Goal: Check status: Check status

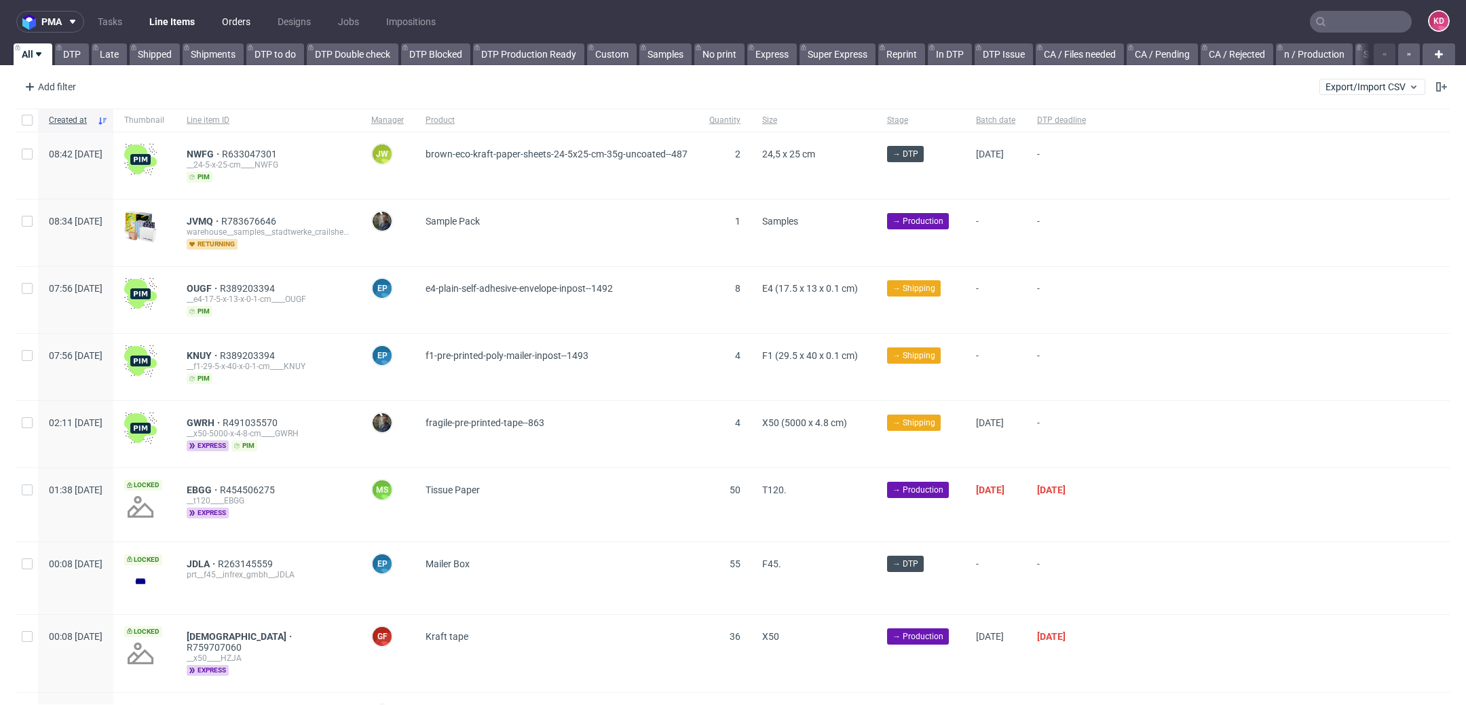
click at [235, 26] on link "Orders" at bounding box center [236, 22] width 45 height 22
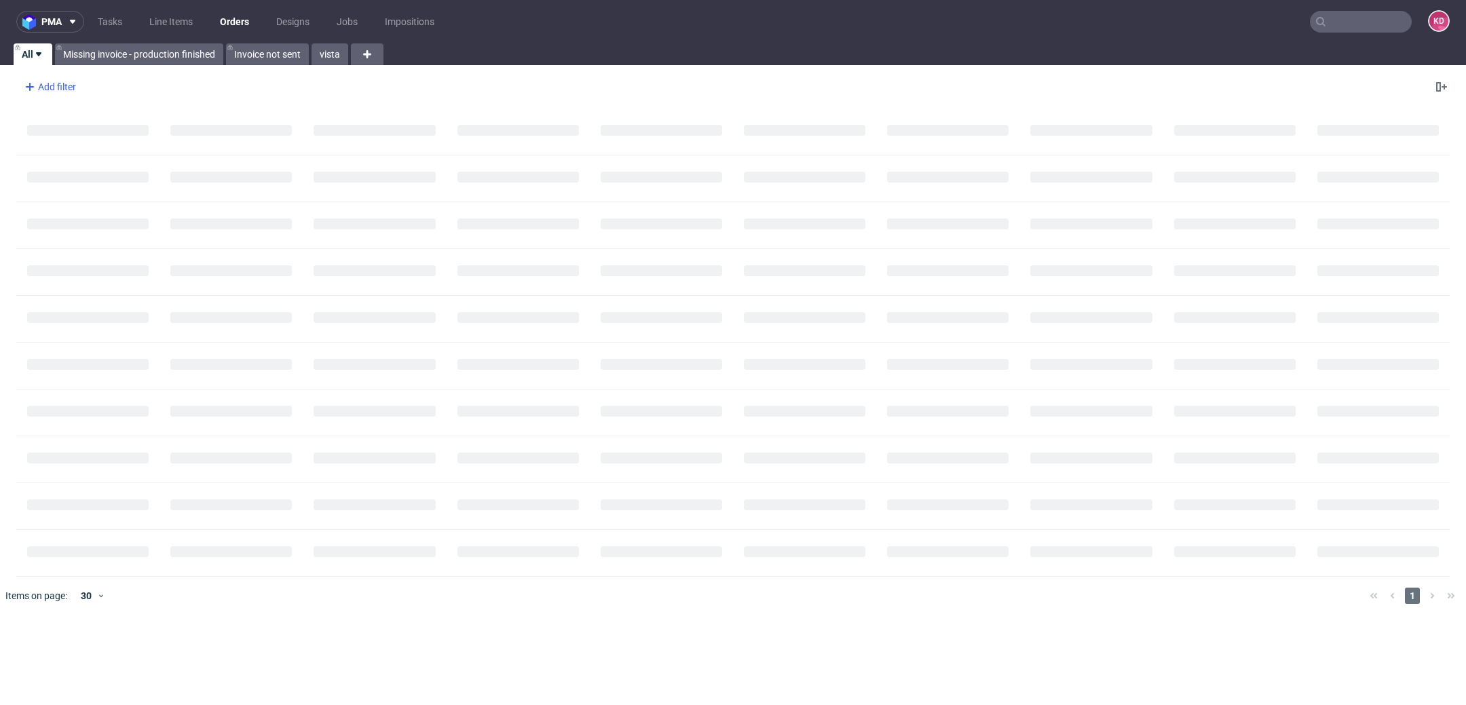
click at [53, 92] on div "Add filter" at bounding box center [49, 87] width 60 height 22
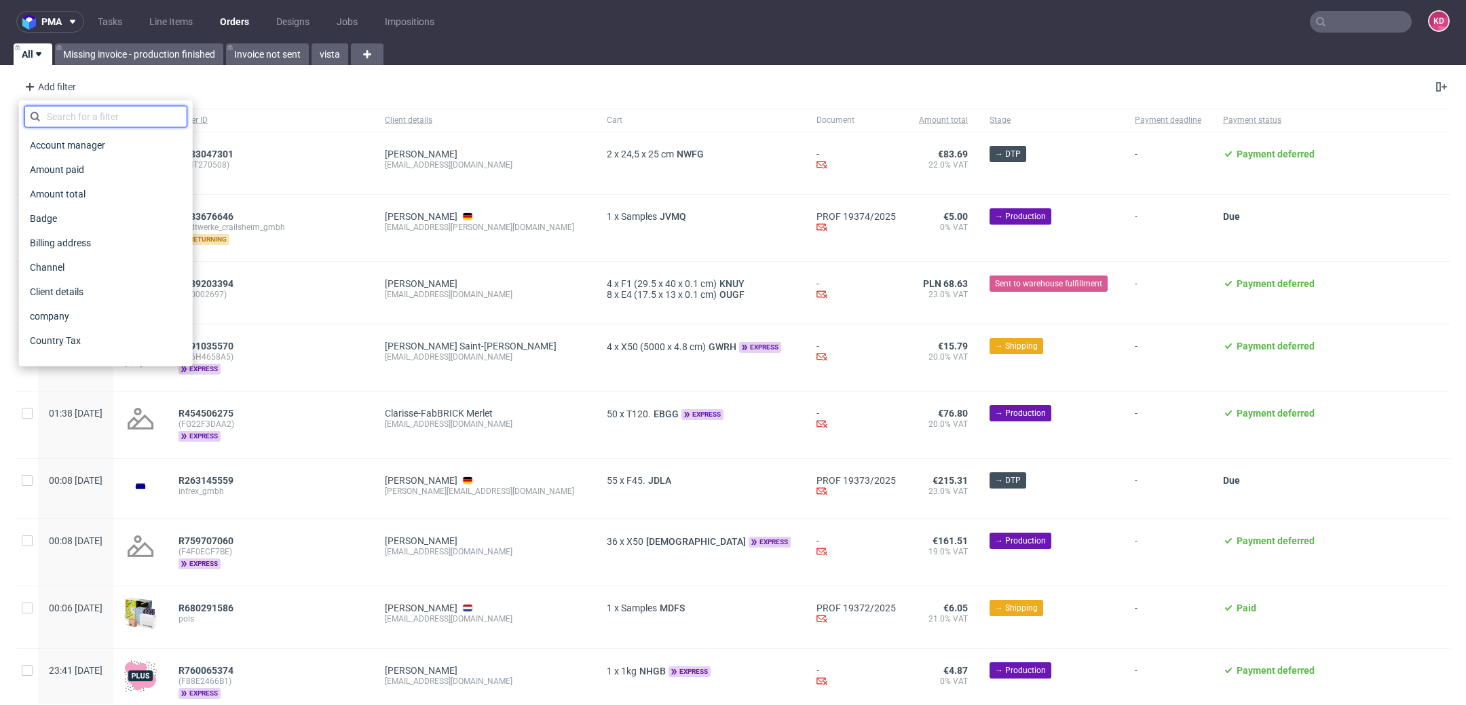
click at [104, 119] on input "text" at bounding box center [105, 117] width 163 height 22
type input "i"
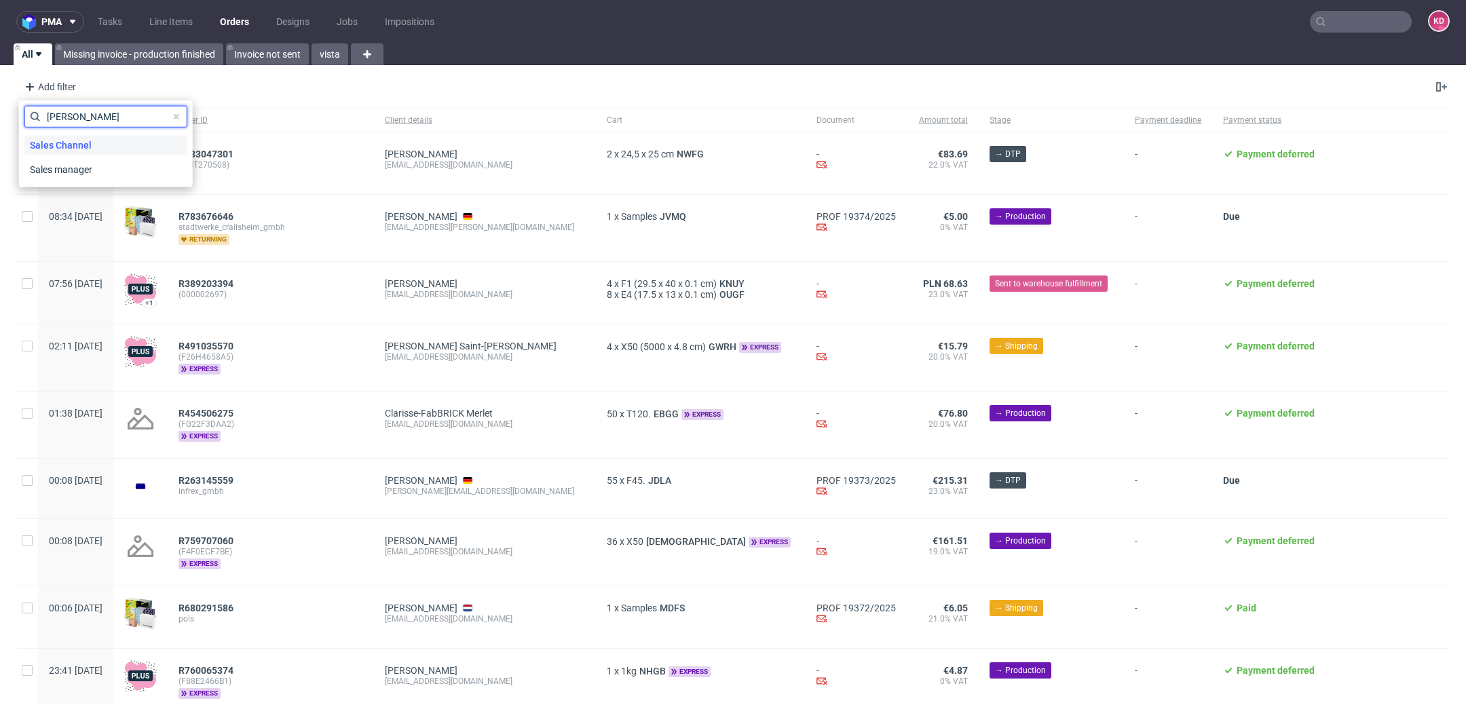
type input "sal"
click at [89, 141] on span "Sales Channel" at bounding box center [60, 145] width 73 height 19
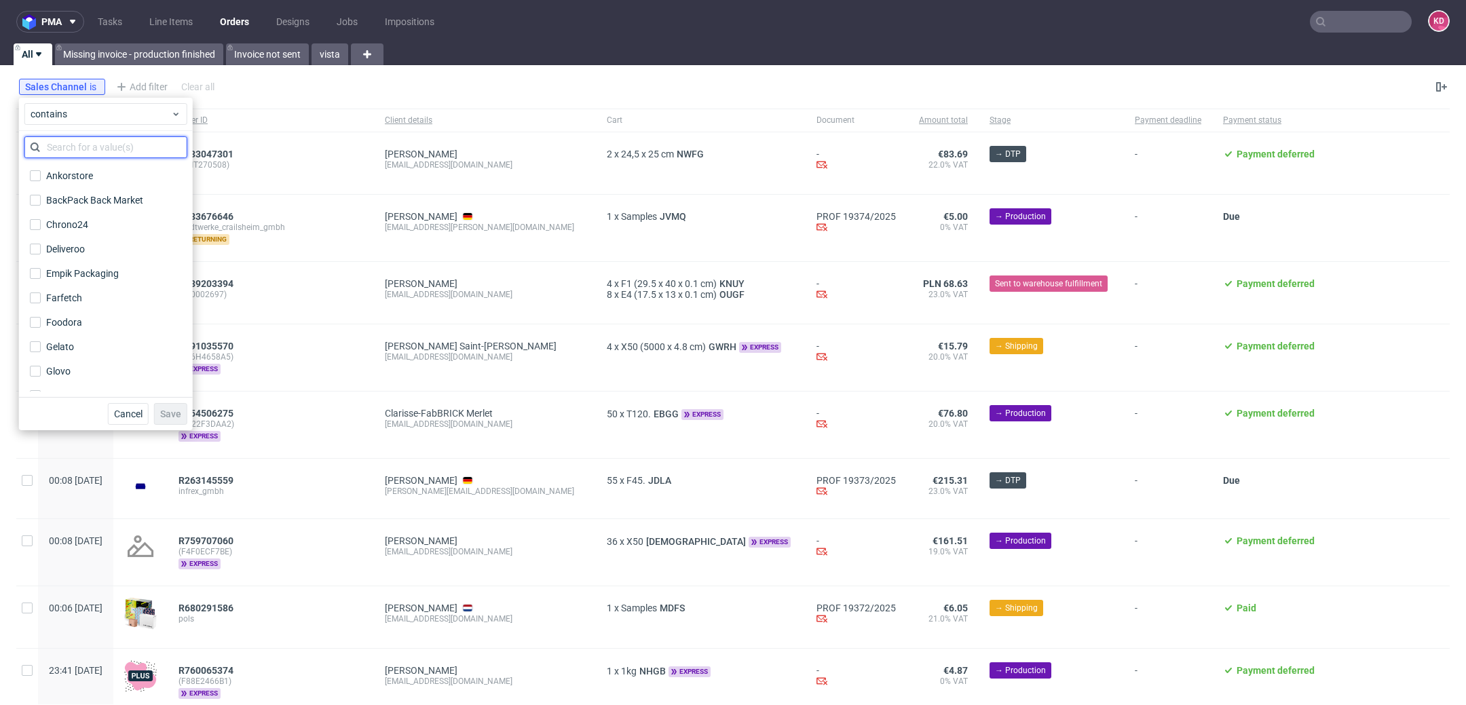
click at [88, 151] on input "text" at bounding box center [105, 147] width 163 height 22
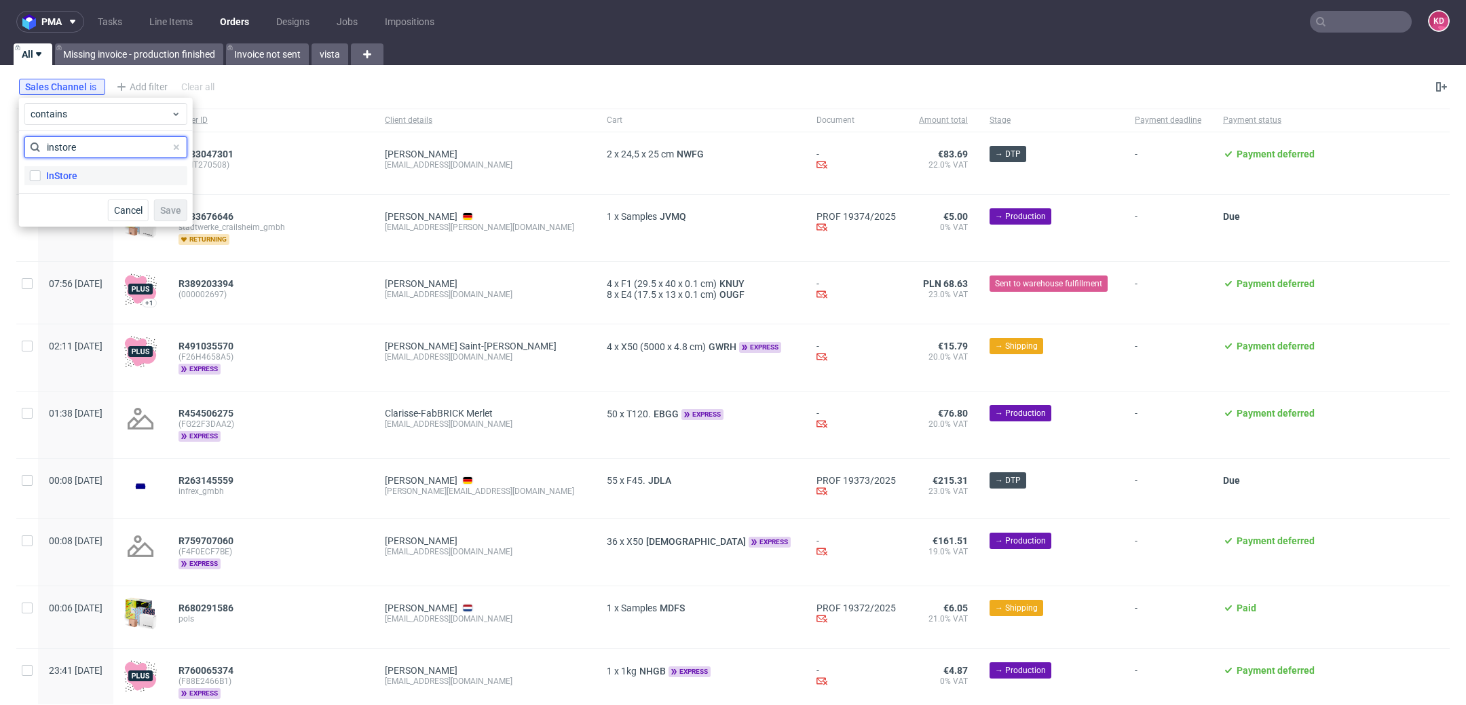
type input "instore"
click at [86, 170] on label "InStore" at bounding box center [105, 175] width 163 height 19
click at [41, 170] on input "InStore" at bounding box center [35, 175] width 11 height 11
checkbox input "true"
click at [178, 214] on span "Save" at bounding box center [170, 211] width 21 height 10
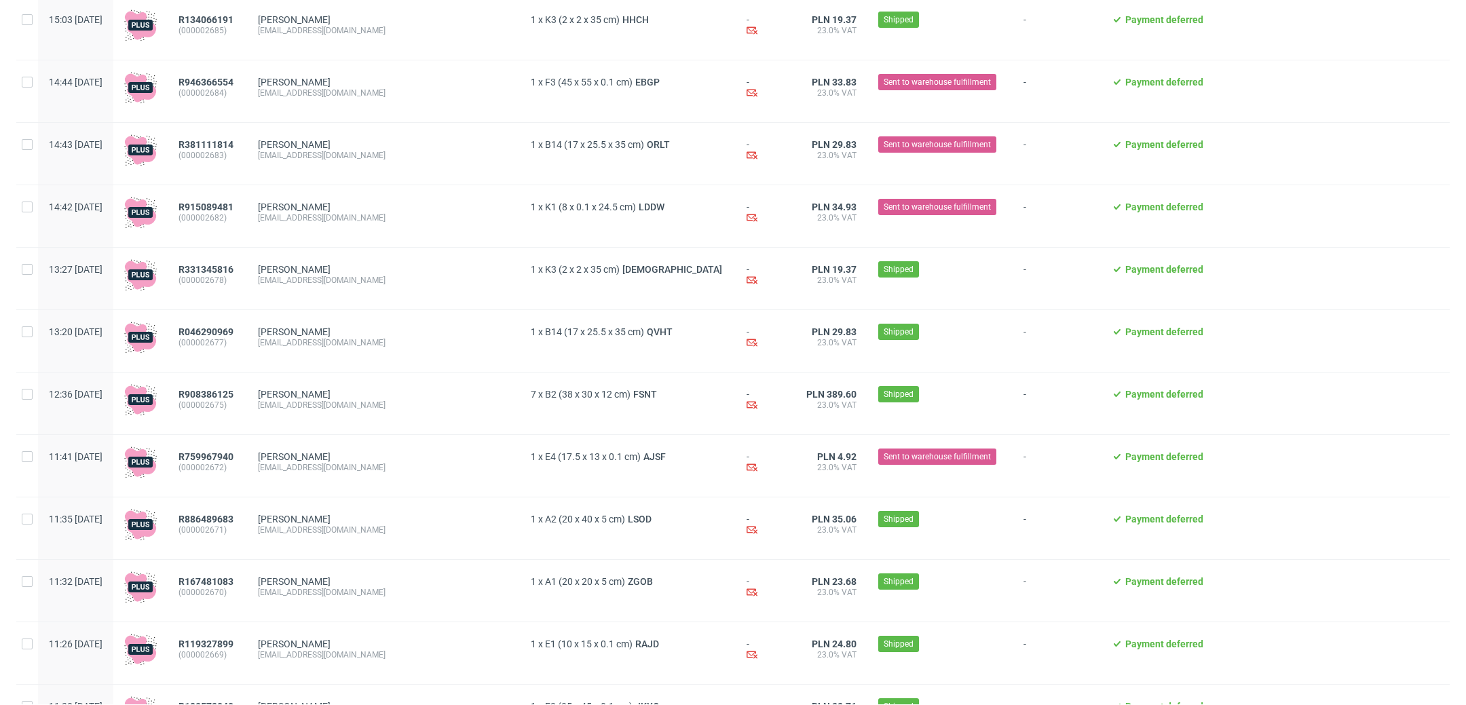
scroll to position [670, 0]
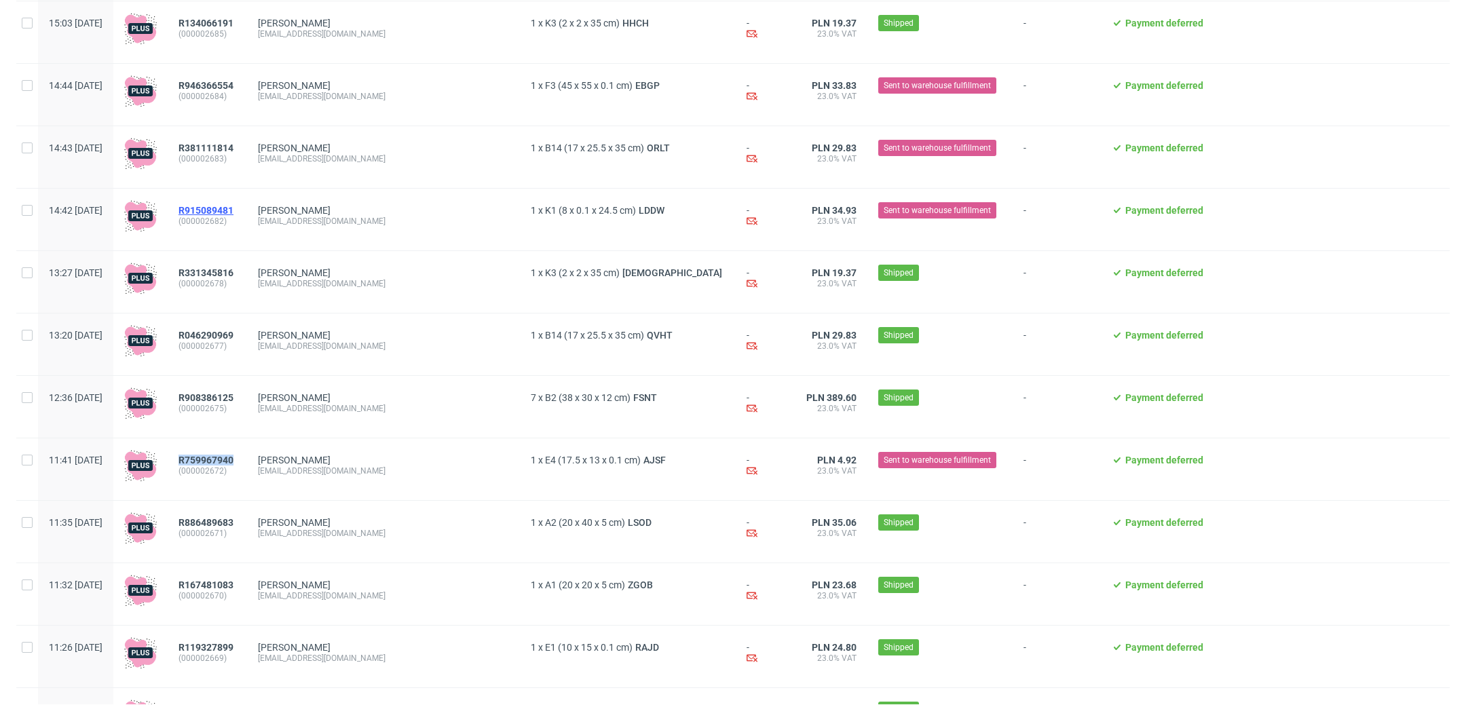
click at [234, 212] on span "R915089481" at bounding box center [206, 210] width 55 height 11
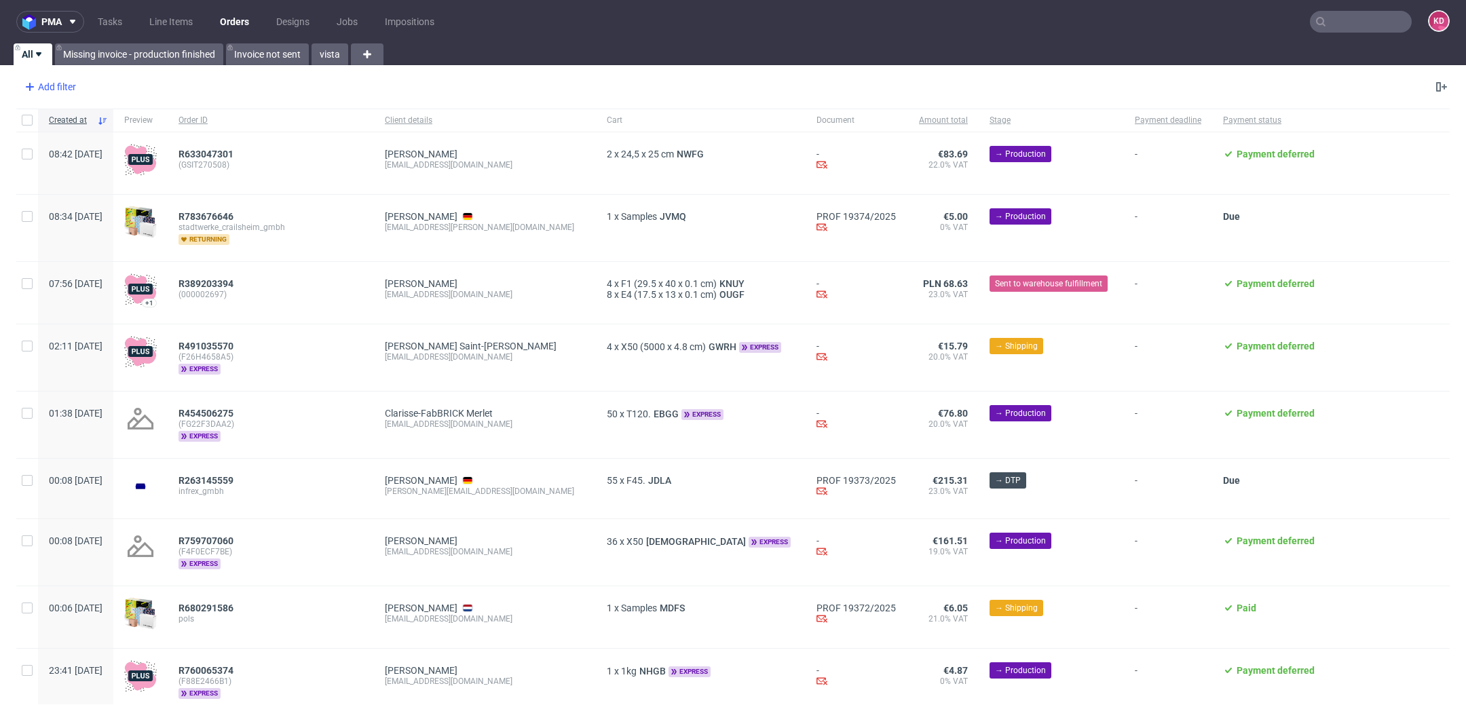
click at [45, 86] on div "Add filter" at bounding box center [49, 87] width 60 height 22
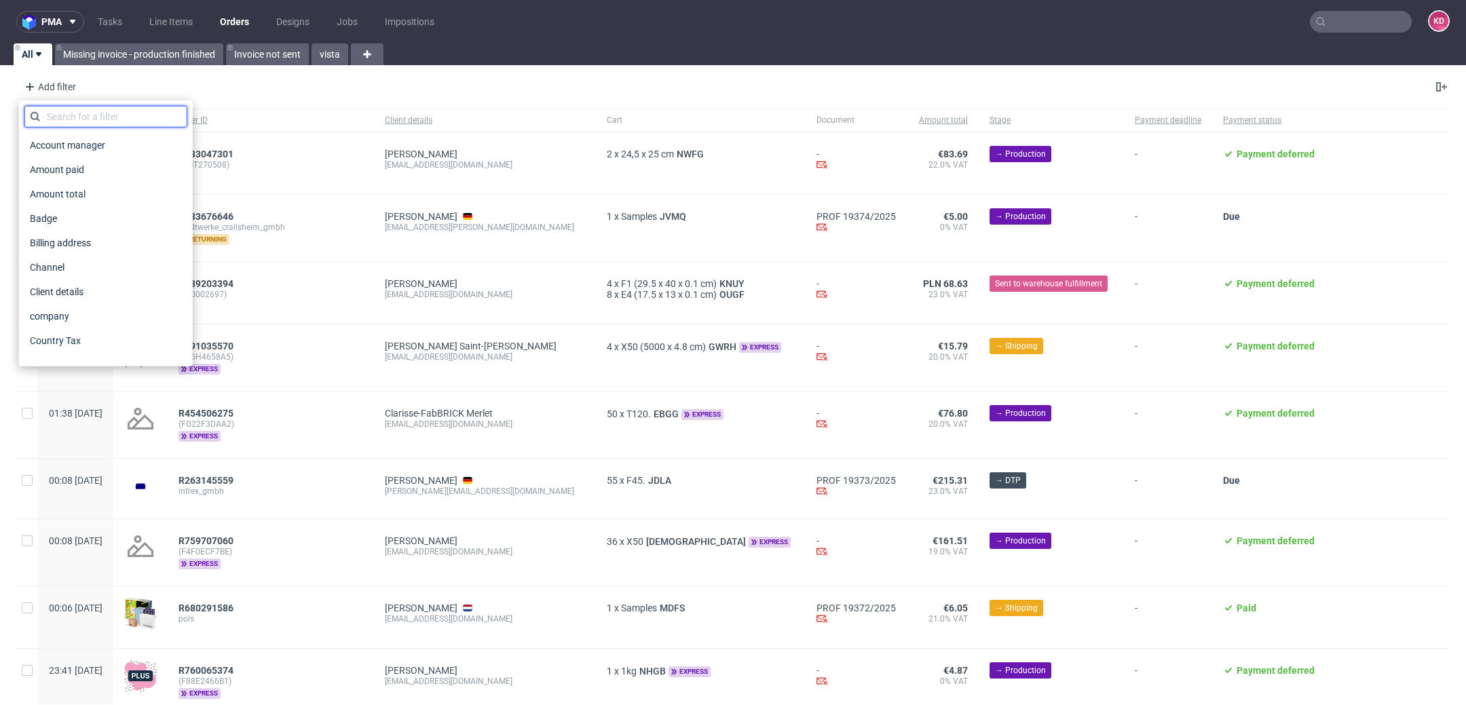
click at [91, 116] on input "text" at bounding box center [105, 117] width 163 height 22
click at [274, 90] on div "Add filter Hide filters Clear all" at bounding box center [733, 87] width 1466 height 33
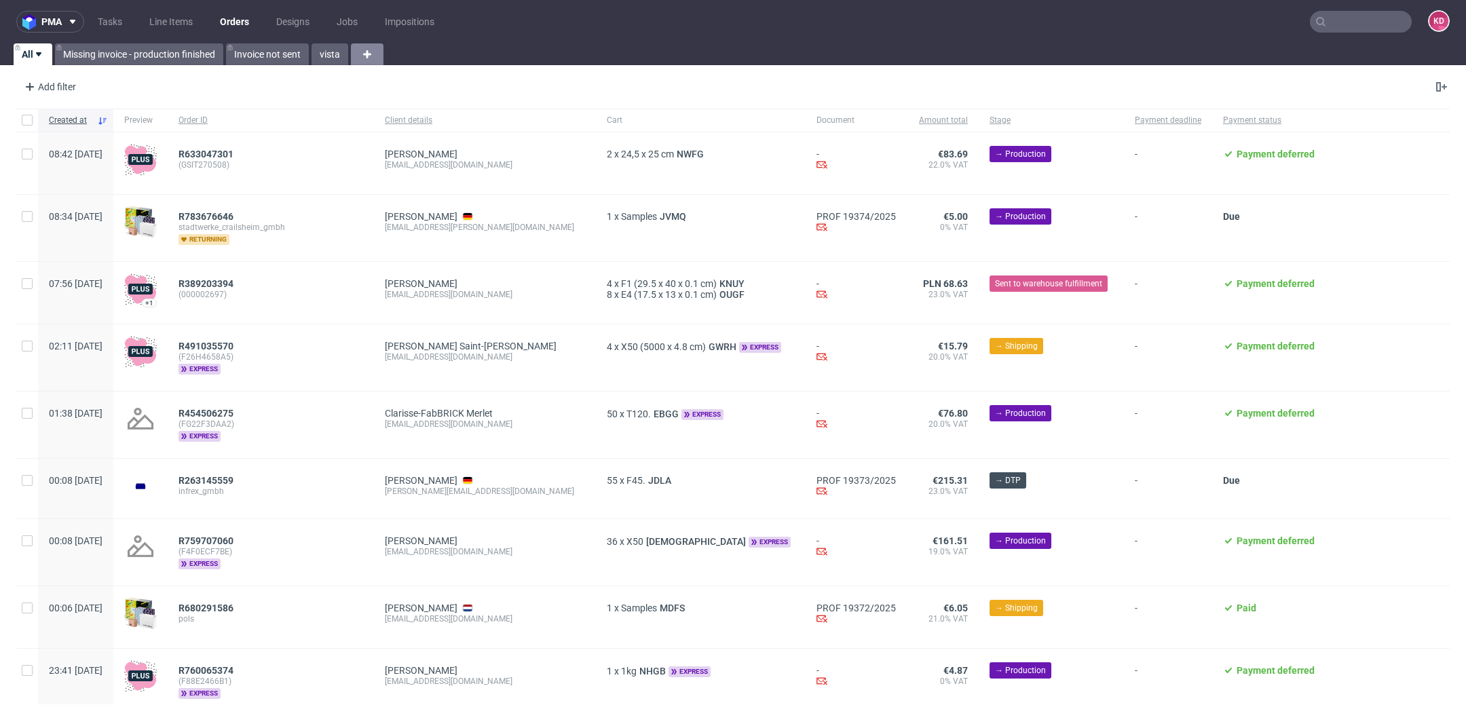
click at [375, 55] on icon at bounding box center [367, 54] width 16 height 16
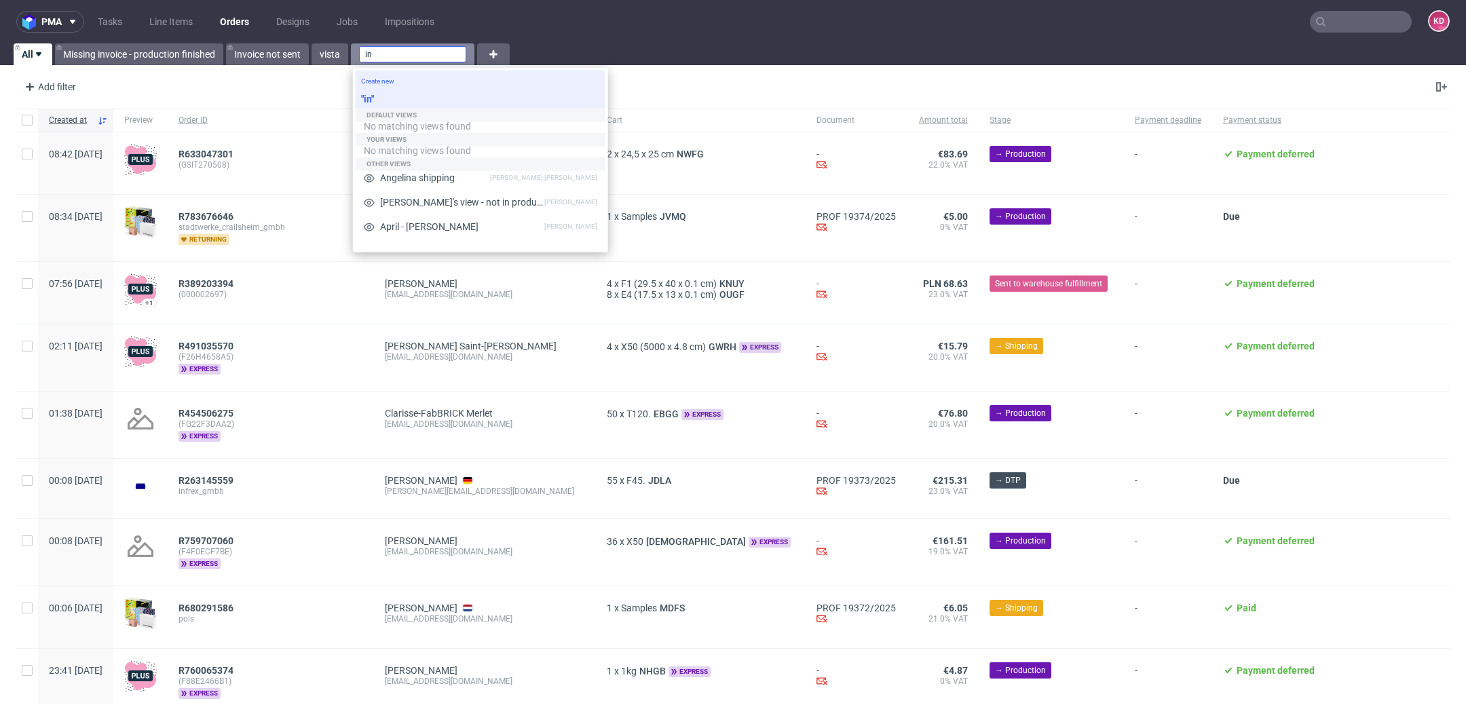
type input "i"
type input "Instore"
click at [420, 95] on div ""Instore"" at bounding box center [481, 101] width 250 height 22
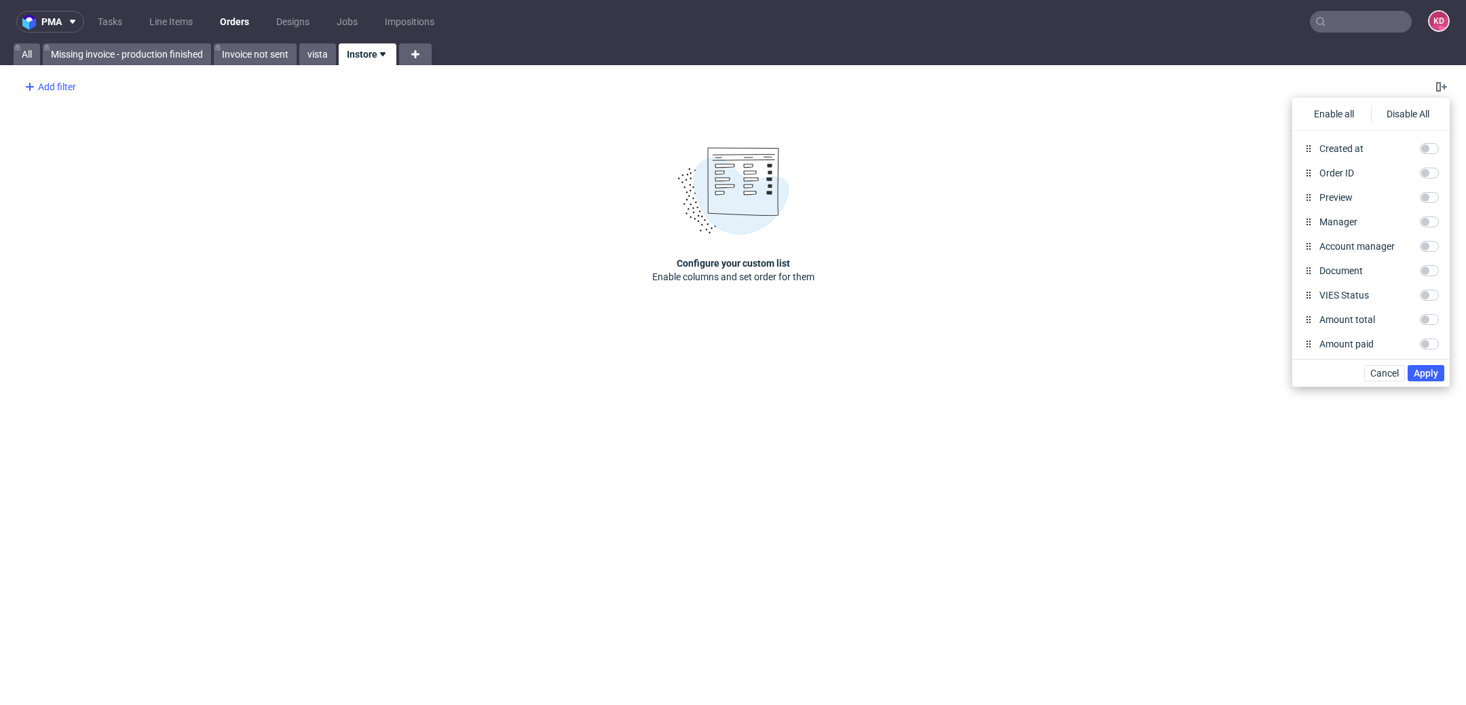
click at [65, 86] on div "Add filter" at bounding box center [49, 87] width 60 height 22
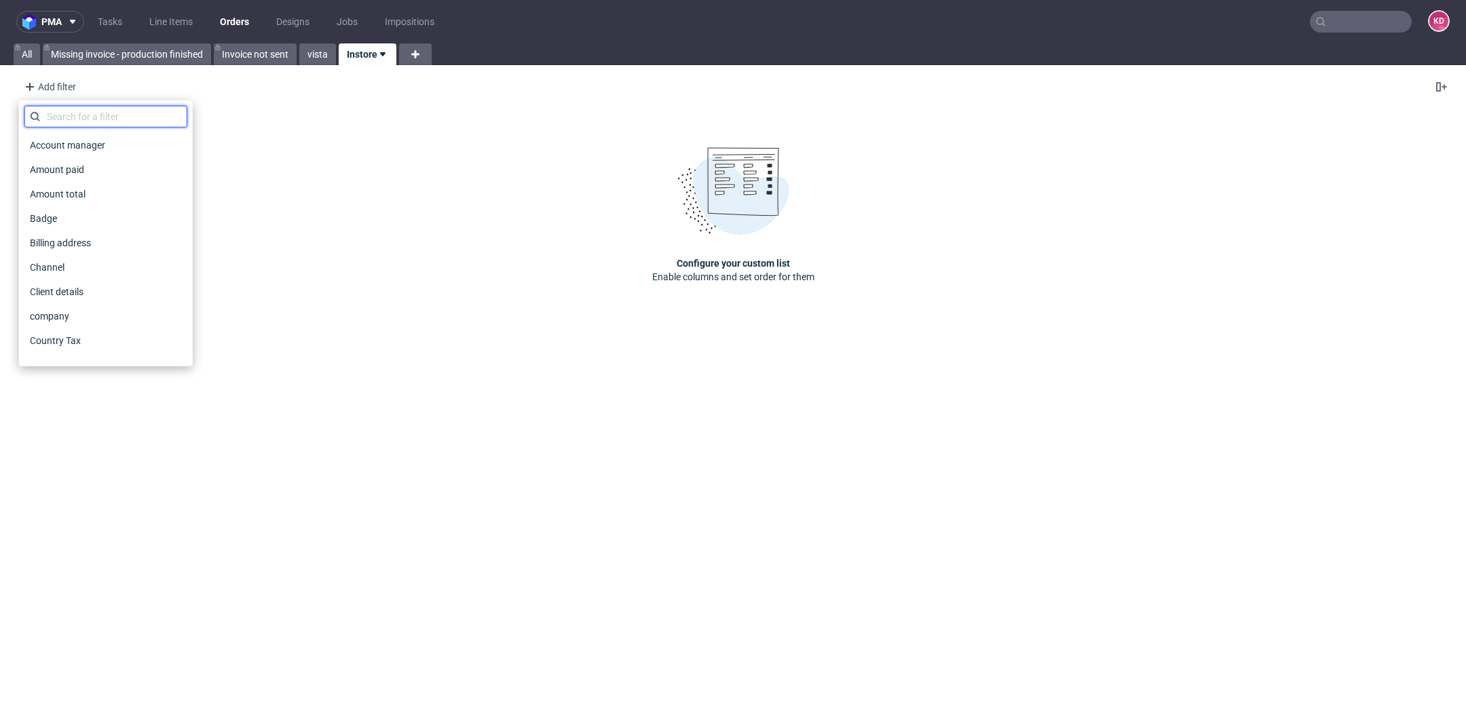
click at [79, 112] on input "text" at bounding box center [105, 117] width 163 height 22
type input "sales"
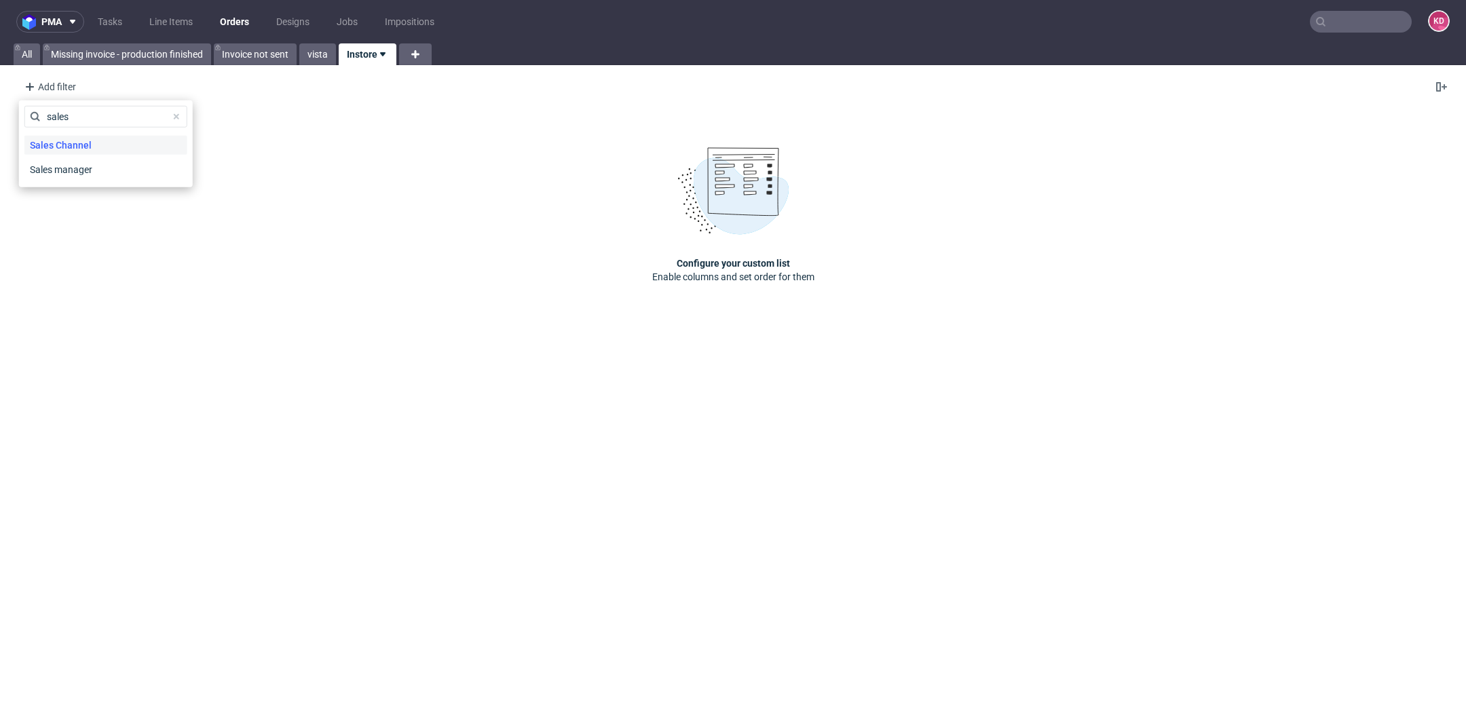
click at [92, 148] on span "Sales Channel" at bounding box center [60, 145] width 73 height 19
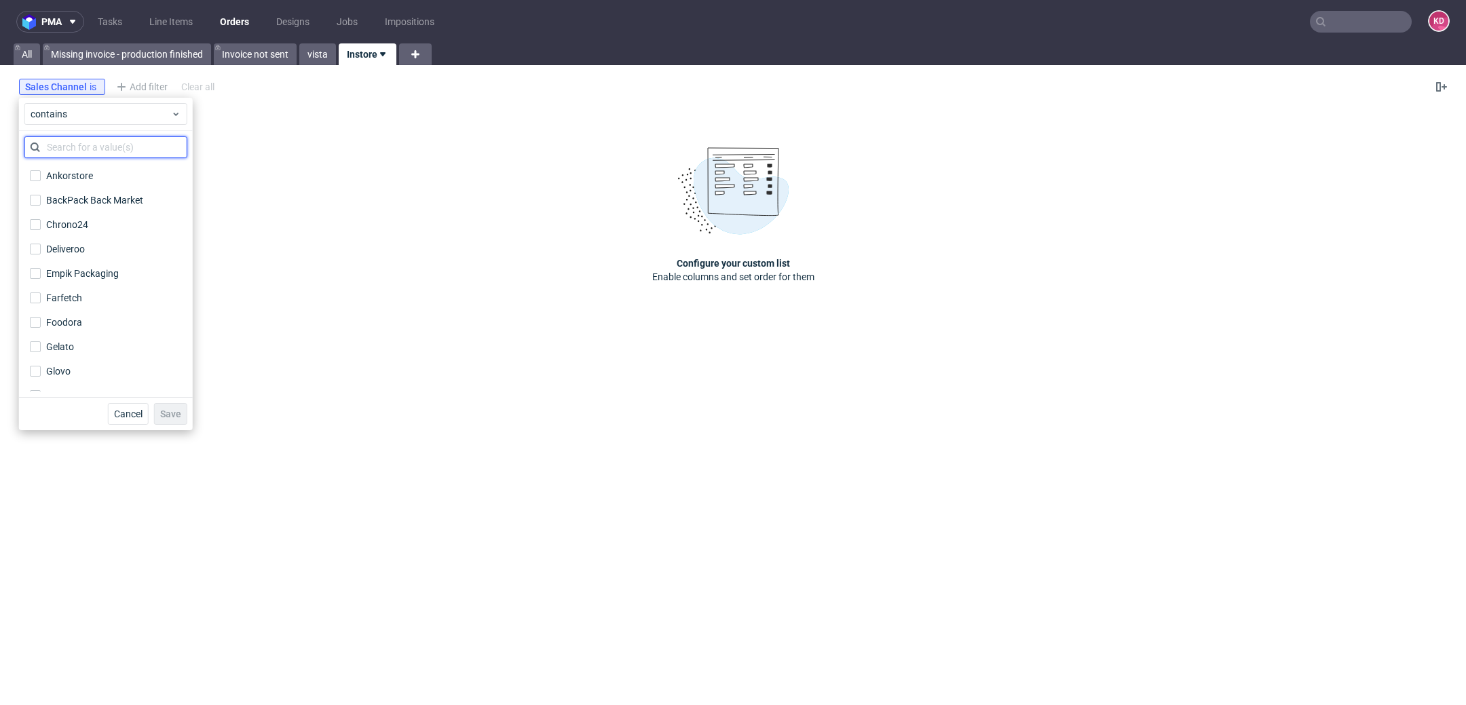
click at [89, 143] on input "text" at bounding box center [105, 147] width 163 height 22
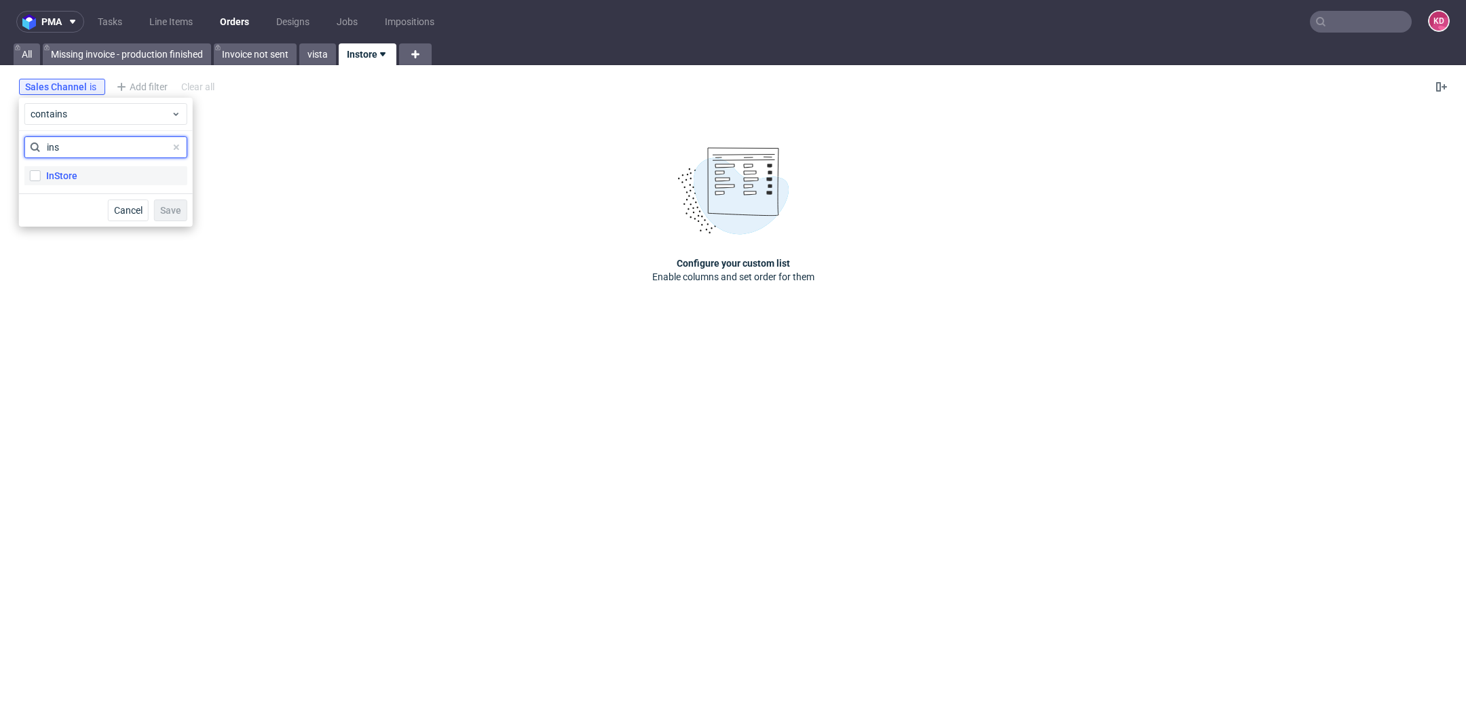
type input "ins"
click at [107, 179] on label "InStore" at bounding box center [105, 175] width 163 height 19
click at [41, 179] on input "InStore" at bounding box center [35, 175] width 11 height 11
checkbox input "true"
click at [172, 212] on span "Save" at bounding box center [170, 211] width 21 height 10
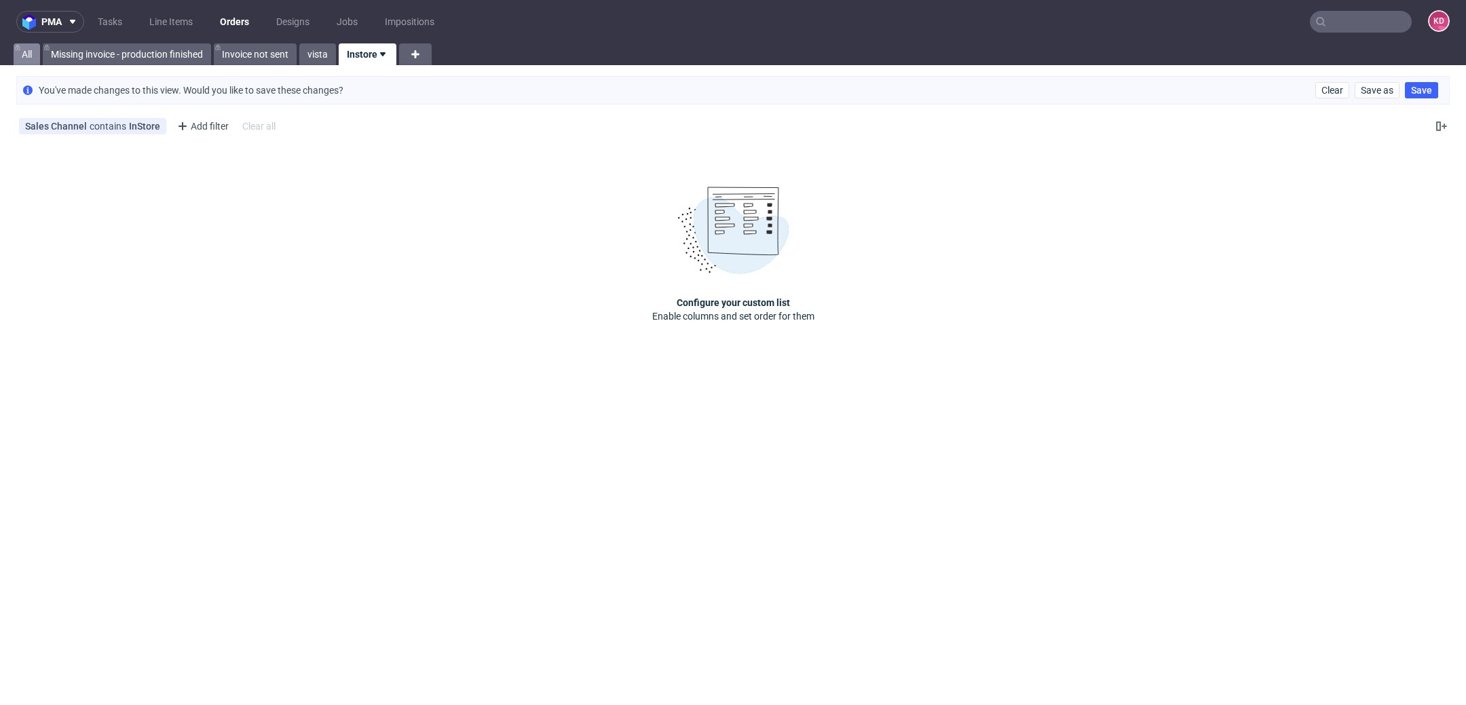
click at [27, 58] on link "All" at bounding box center [27, 54] width 26 height 22
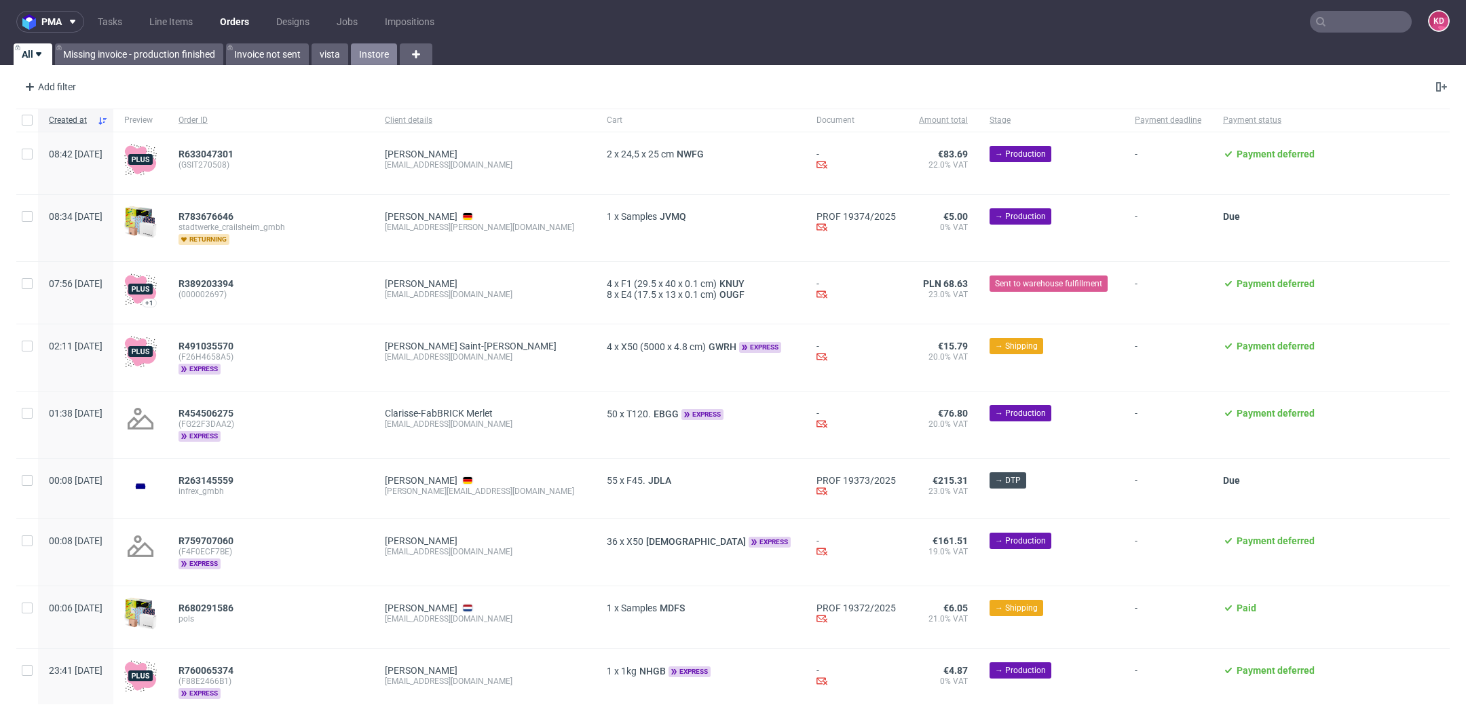
click at [371, 50] on link "Instore" at bounding box center [374, 54] width 46 height 22
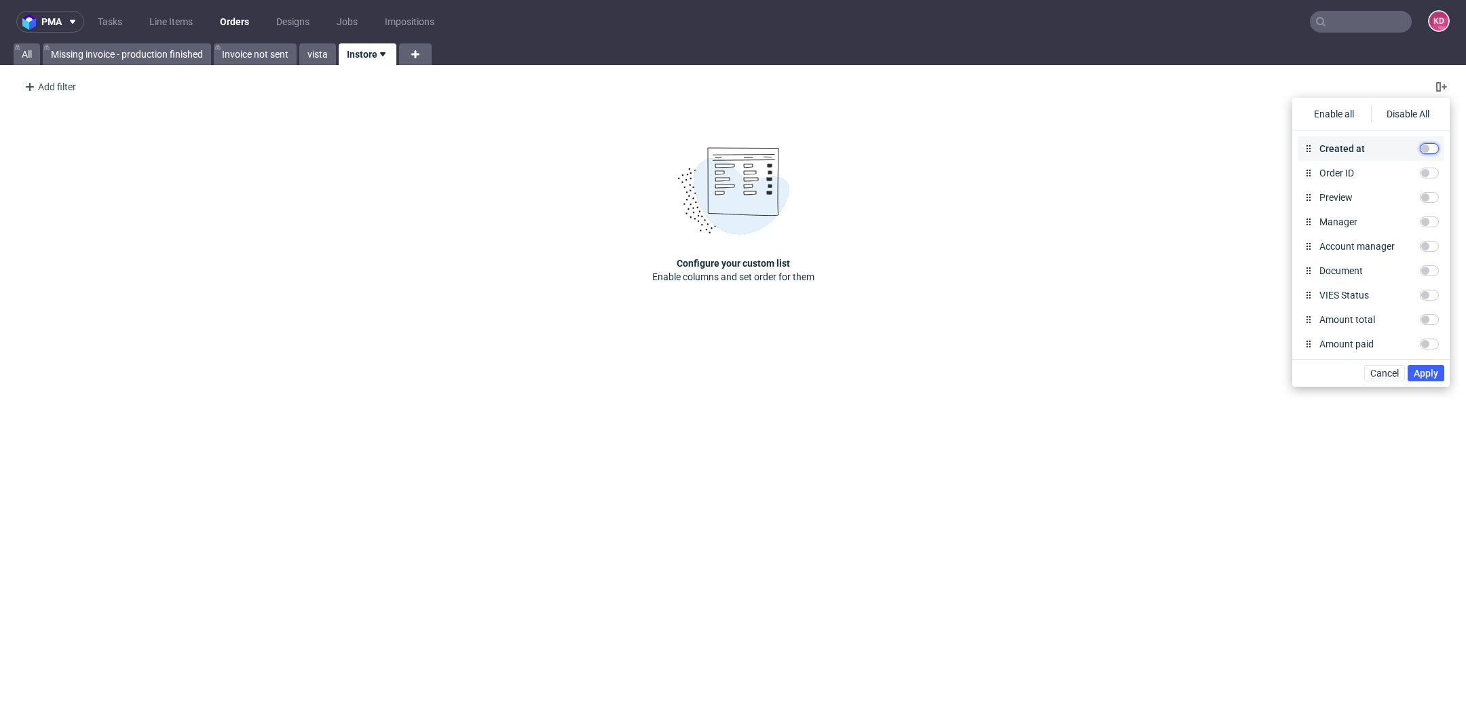
click at [1436, 149] on input "Created at" at bounding box center [1429, 148] width 19 height 11
checkbox input "true"
click at [1436, 173] on input "Order ID" at bounding box center [1429, 173] width 19 height 11
checkbox input "true"
click at [1430, 196] on input "Preview" at bounding box center [1429, 197] width 19 height 11
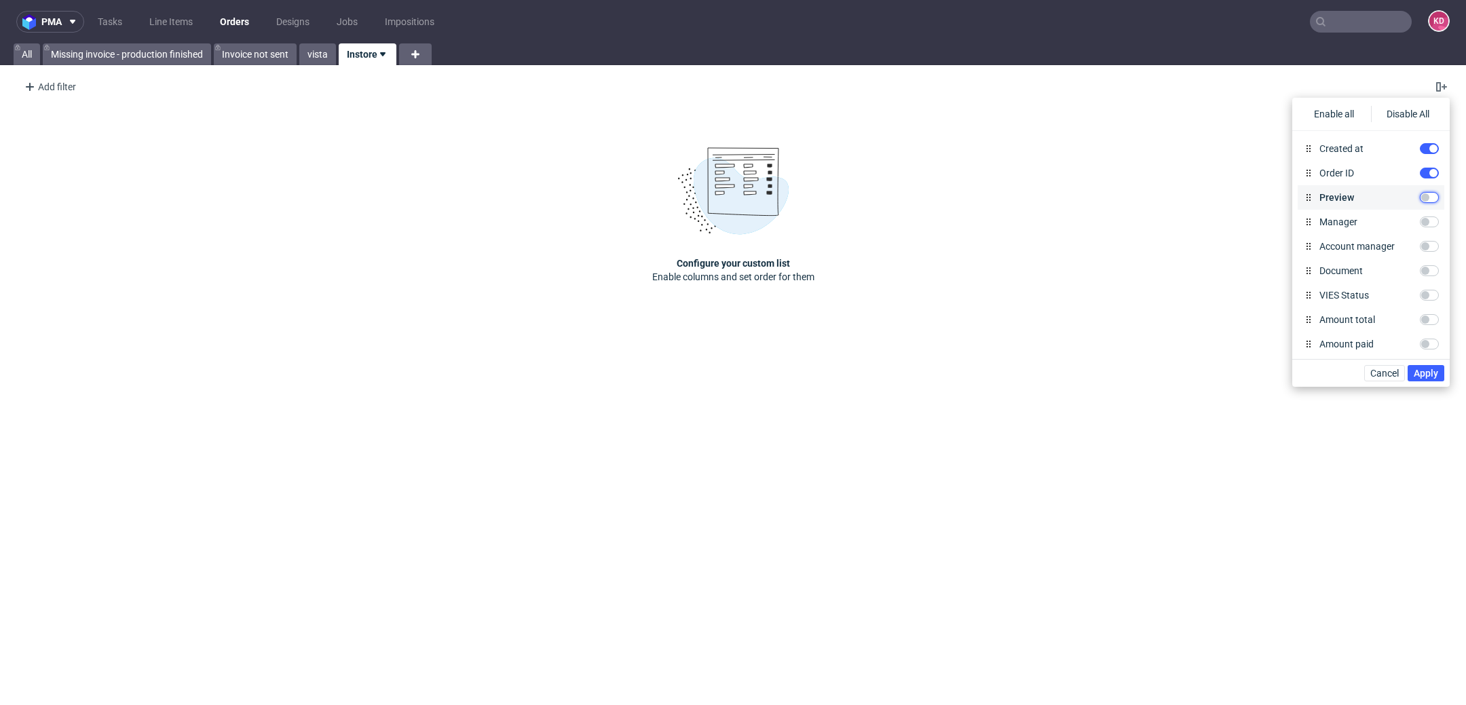
checkbox input "true"
click at [1436, 223] on input "Manager" at bounding box center [1429, 222] width 19 height 11
checkbox input "true"
click at [1426, 231] on input "Amount total" at bounding box center [1429, 231] width 19 height 11
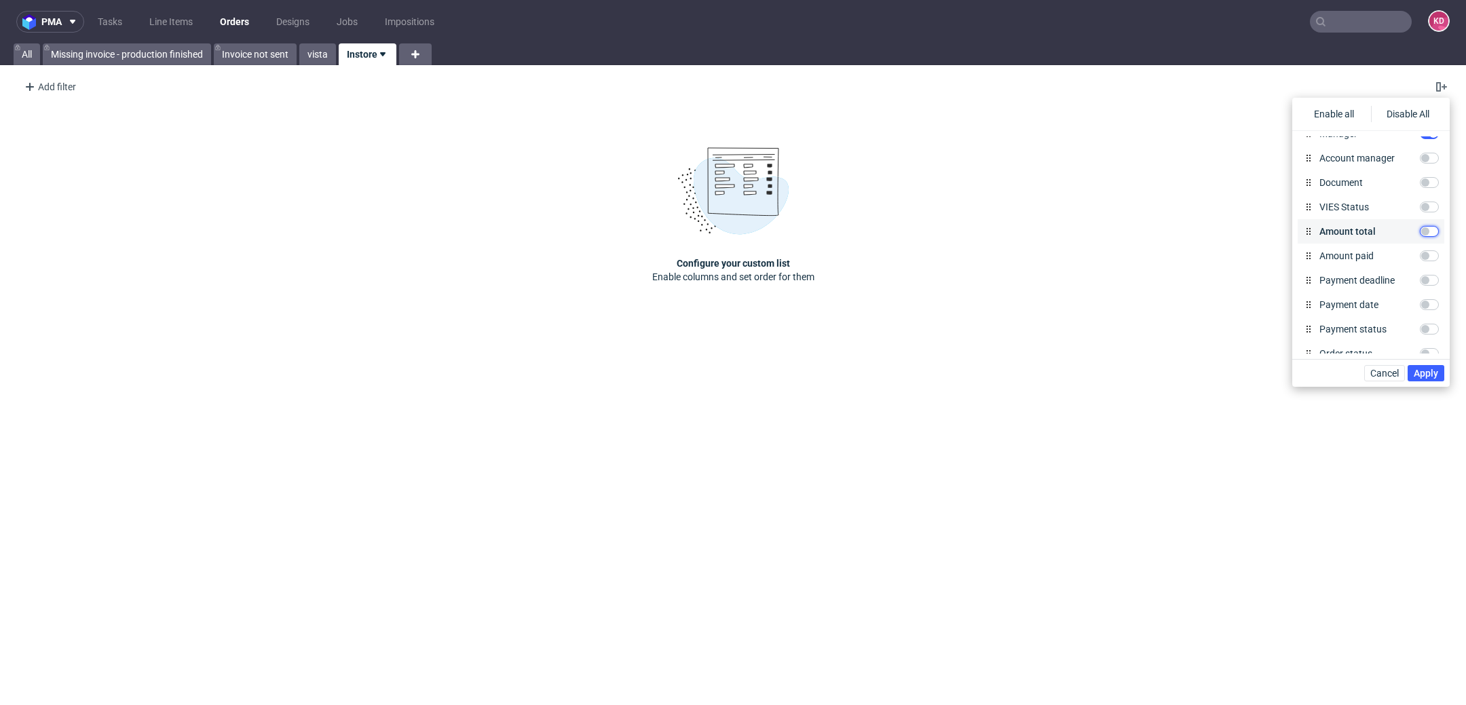
checkbox input "true"
click at [1430, 252] on input "Amount paid" at bounding box center [1429, 255] width 19 height 11
checkbox input "true"
click at [1428, 263] on input "Payment status" at bounding box center [1429, 264] width 19 height 11
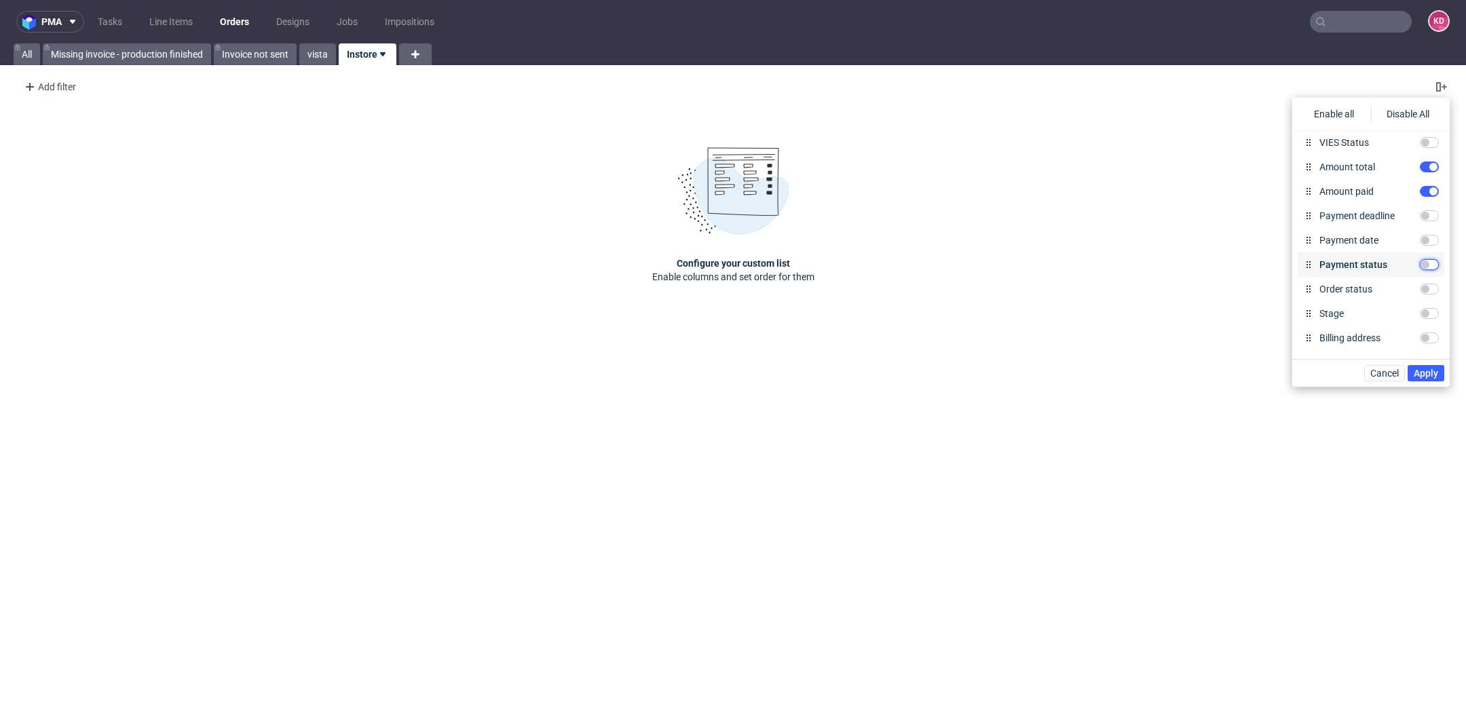
checkbox input "true"
click at [1430, 292] on input "Order status" at bounding box center [1429, 289] width 19 height 11
checkbox input "true"
click at [1432, 314] on input "Stage" at bounding box center [1429, 313] width 19 height 11
checkbox input "true"
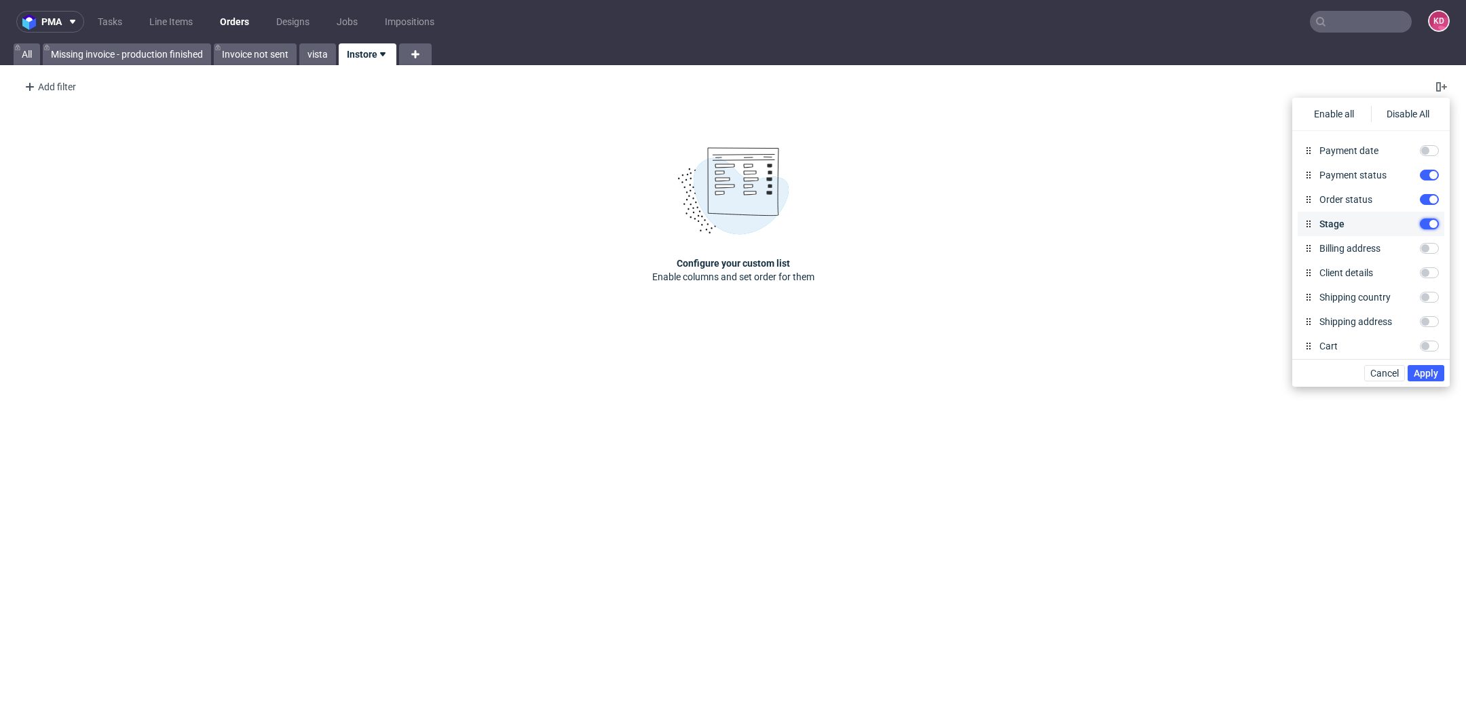
scroll to position [246, 0]
click at [1424, 271] on input "Client details" at bounding box center [1429, 268] width 19 height 11
checkbox input "true"
click at [1430, 343] on input "Invoicing mode" at bounding box center [1429, 342] width 19 height 11
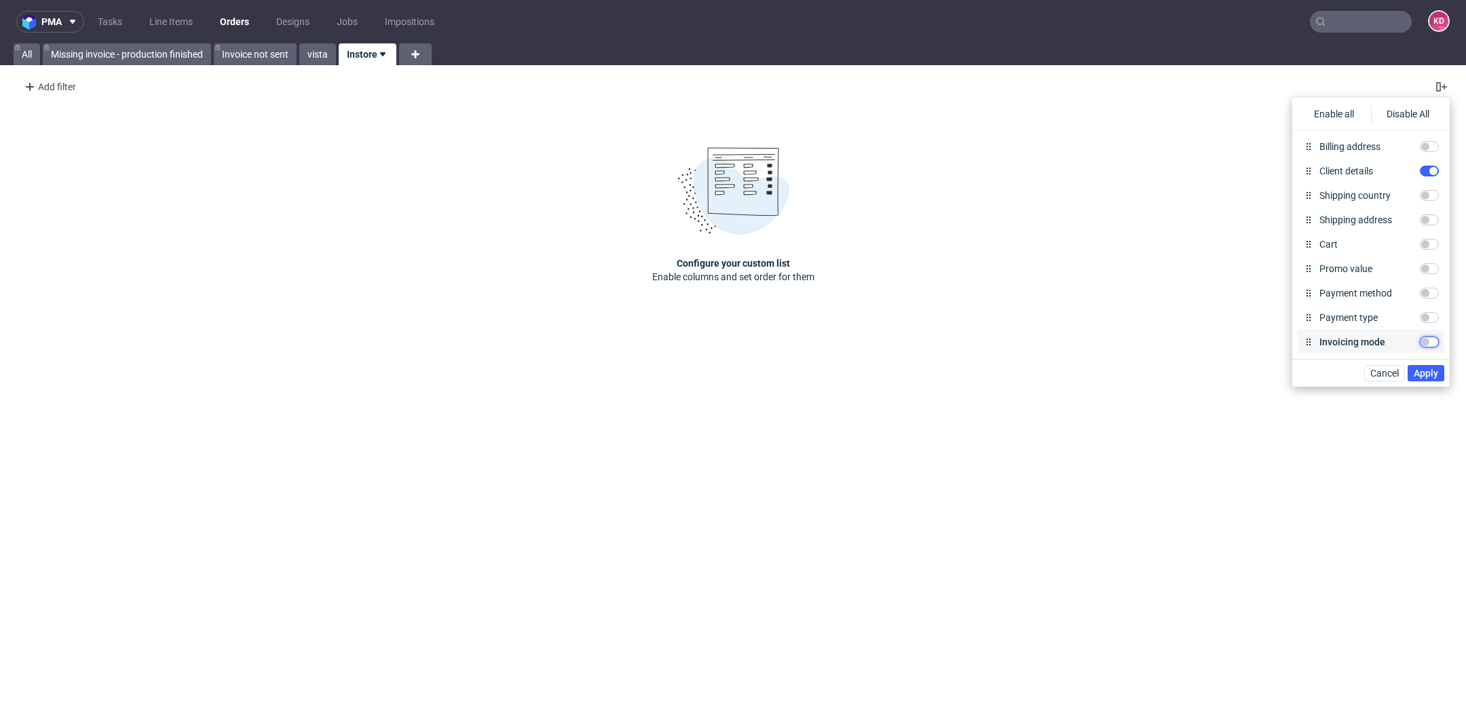
checkbox input "true"
click at [1431, 371] on span "Apply" at bounding box center [1426, 374] width 24 height 10
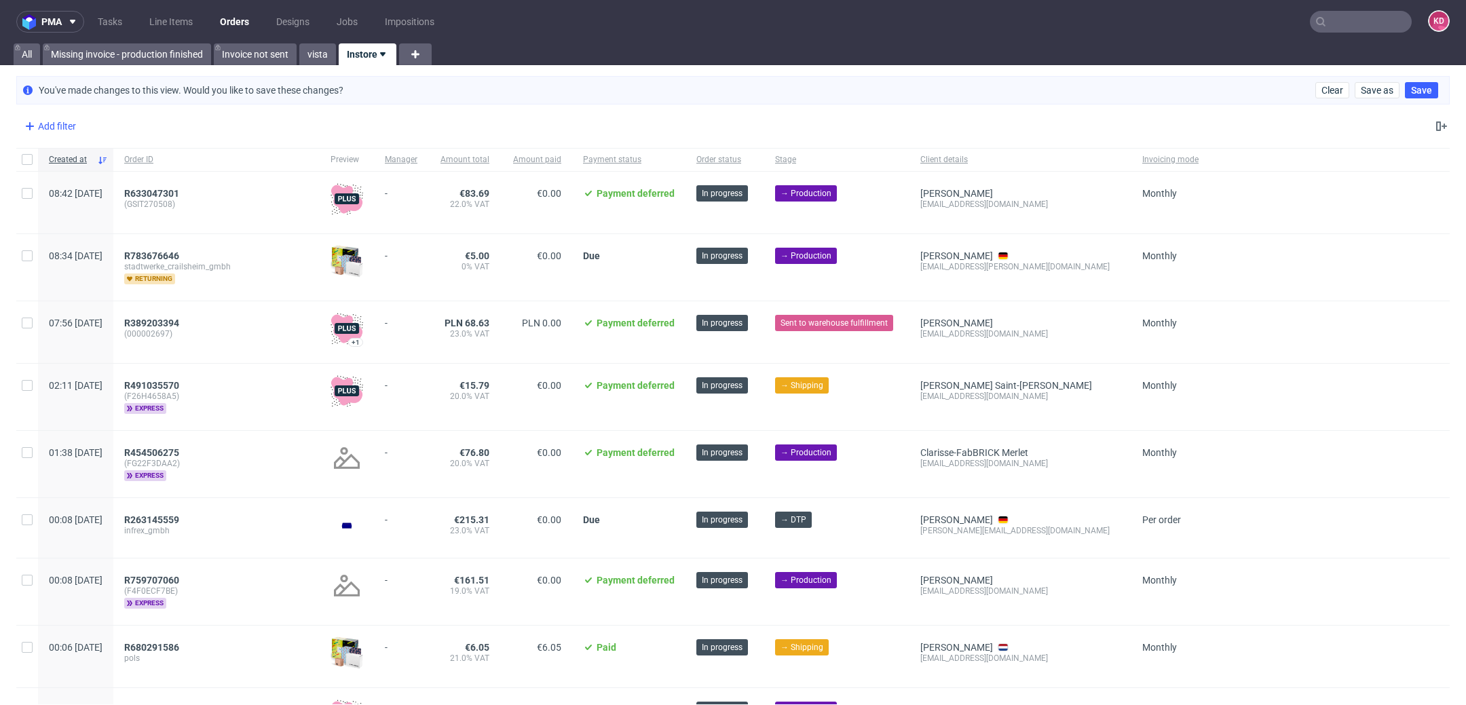
click at [58, 119] on div "Add filter" at bounding box center [49, 126] width 60 height 22
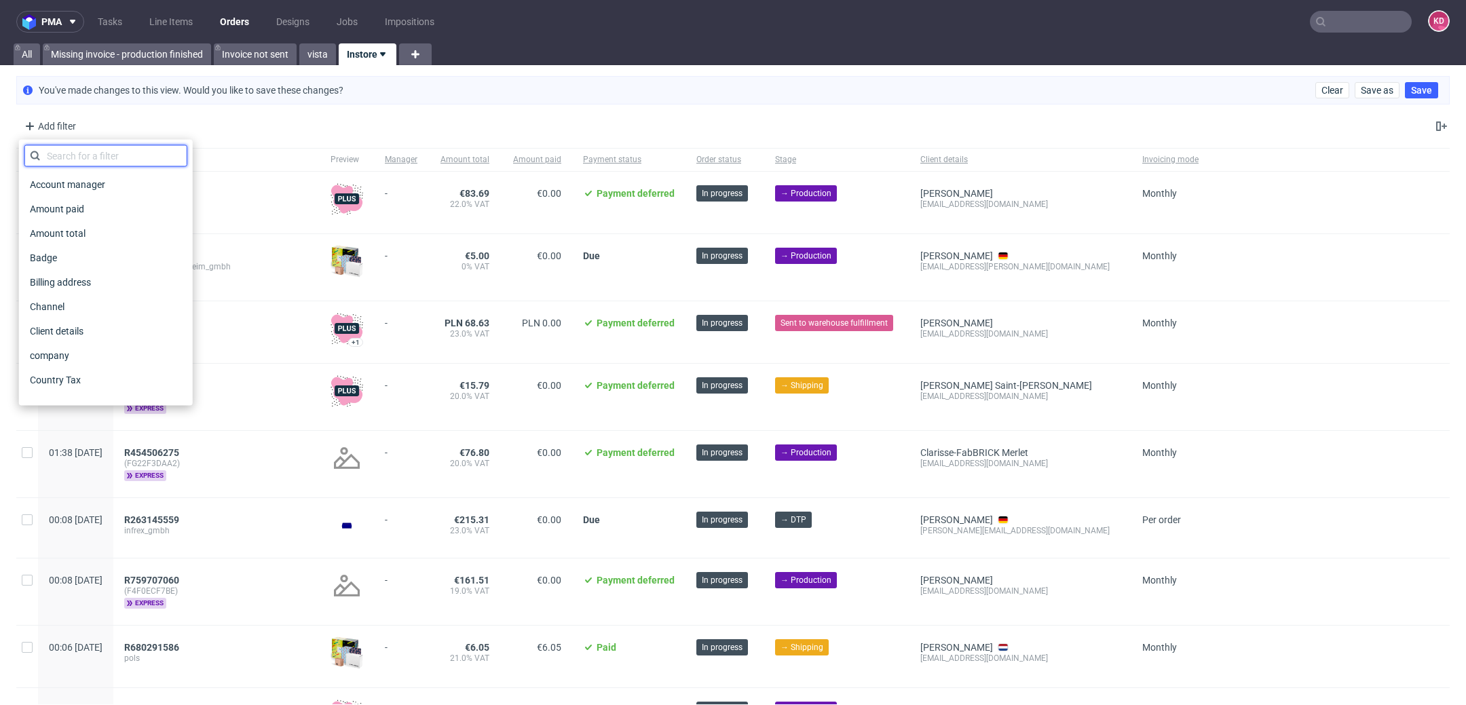
click at [105, 152] on input "text" at bounding box center [105, 156] width 163 height 22
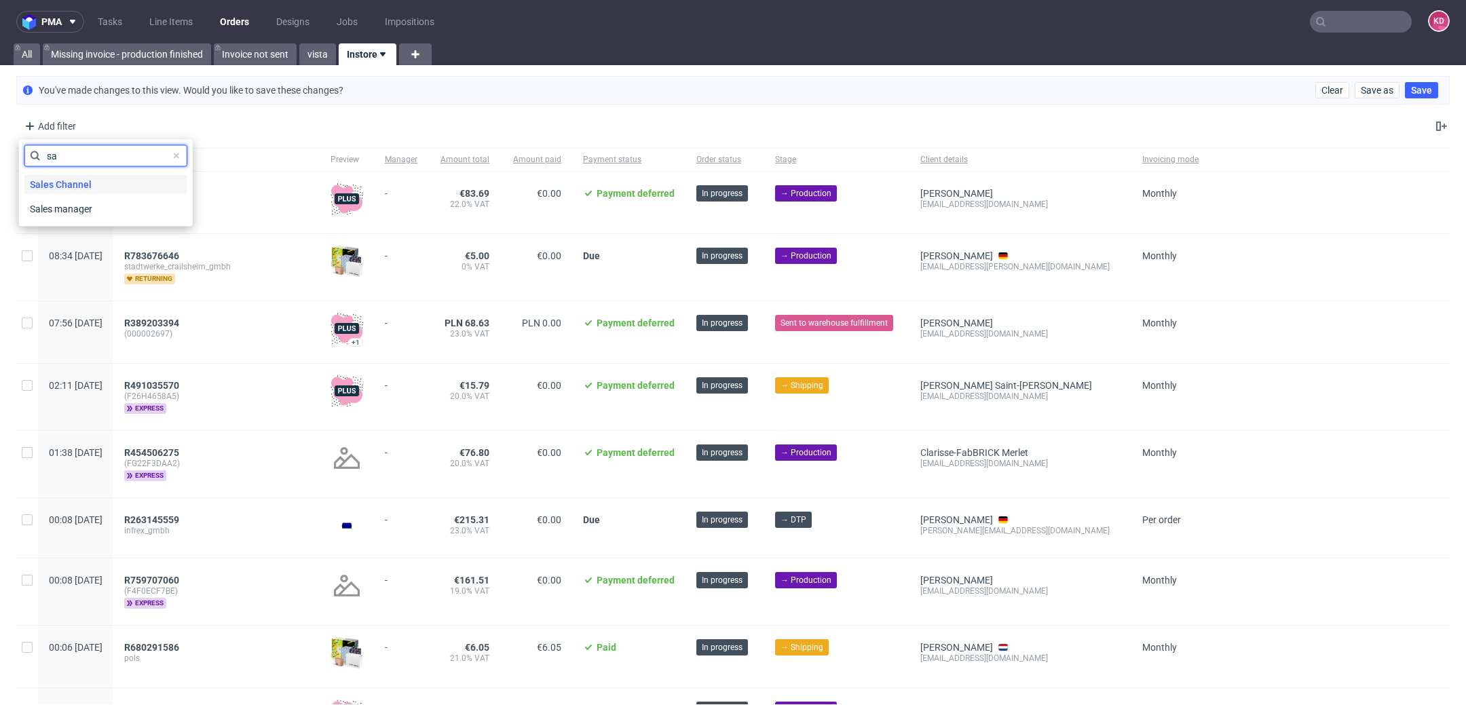
type input "sa"
click at [115, 185] on div "Sales Channel" at bounding box center [105, 184] width 163 height 19
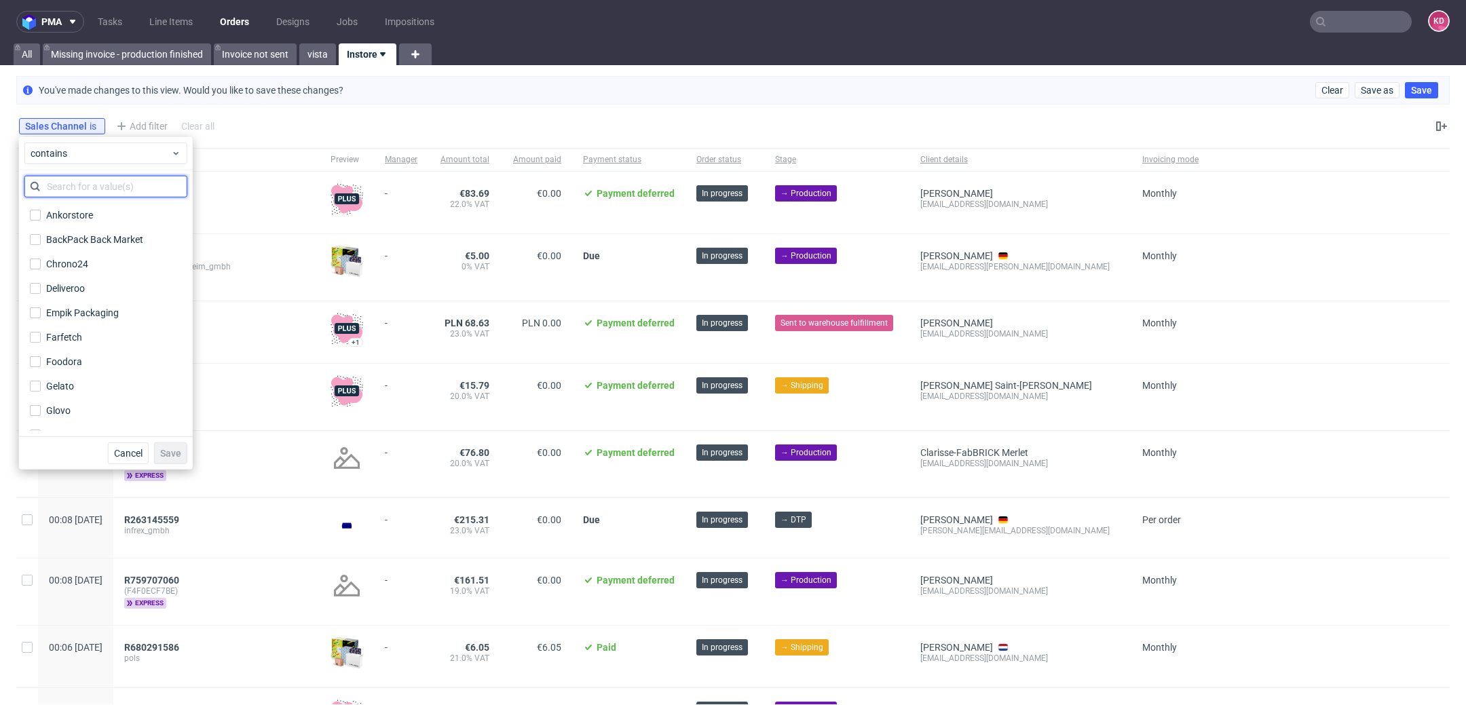
click at [110, 184] on input "text" at bounding box center [105, 187] width 163 height 22
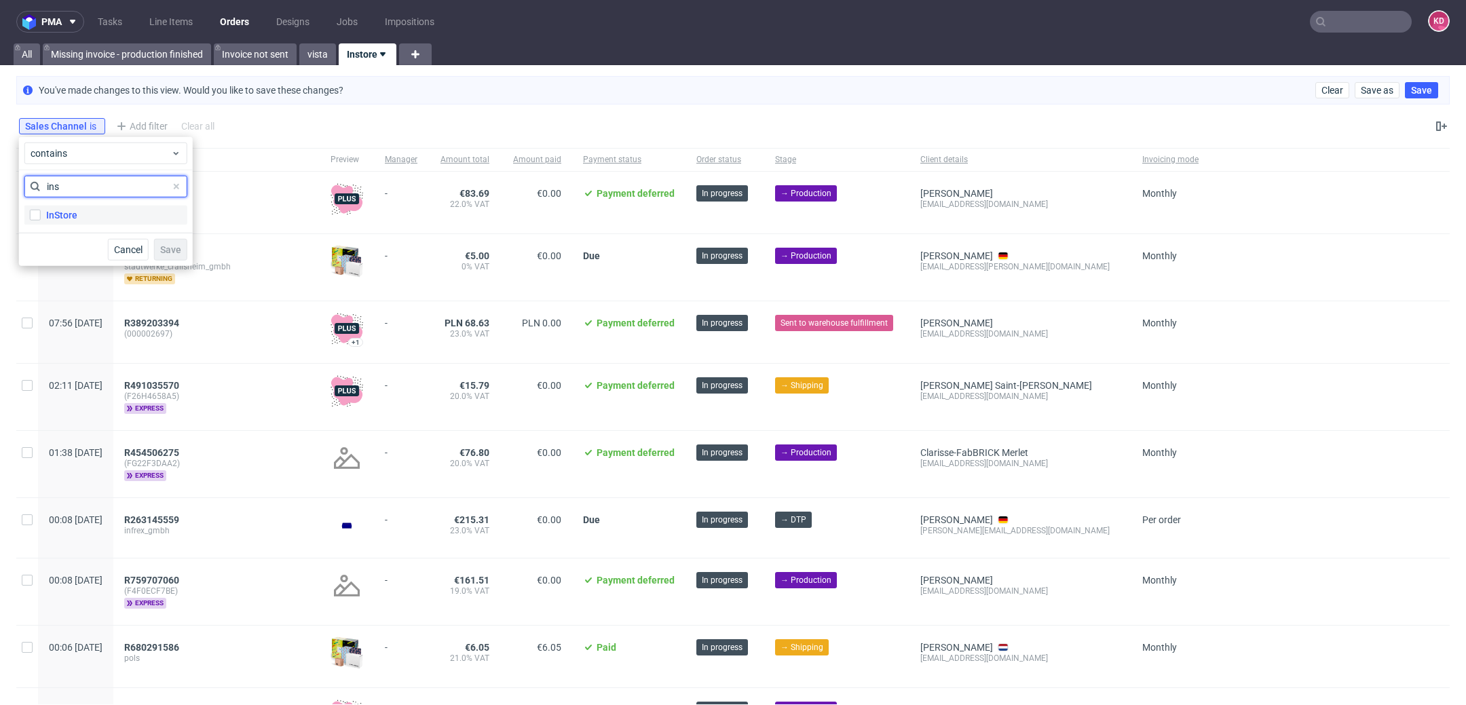
type input "ins"
click at [111, 210] on label "InStore" at bounding box center [105, 215] width 163 height 19
click at [41, 210] on input "InStore" at bounding box center [35, 215] width 11 height 11
checkbox input "true"
click at [174, 251] on span "Save" at bounding box center [170, 250] width 21 height 10
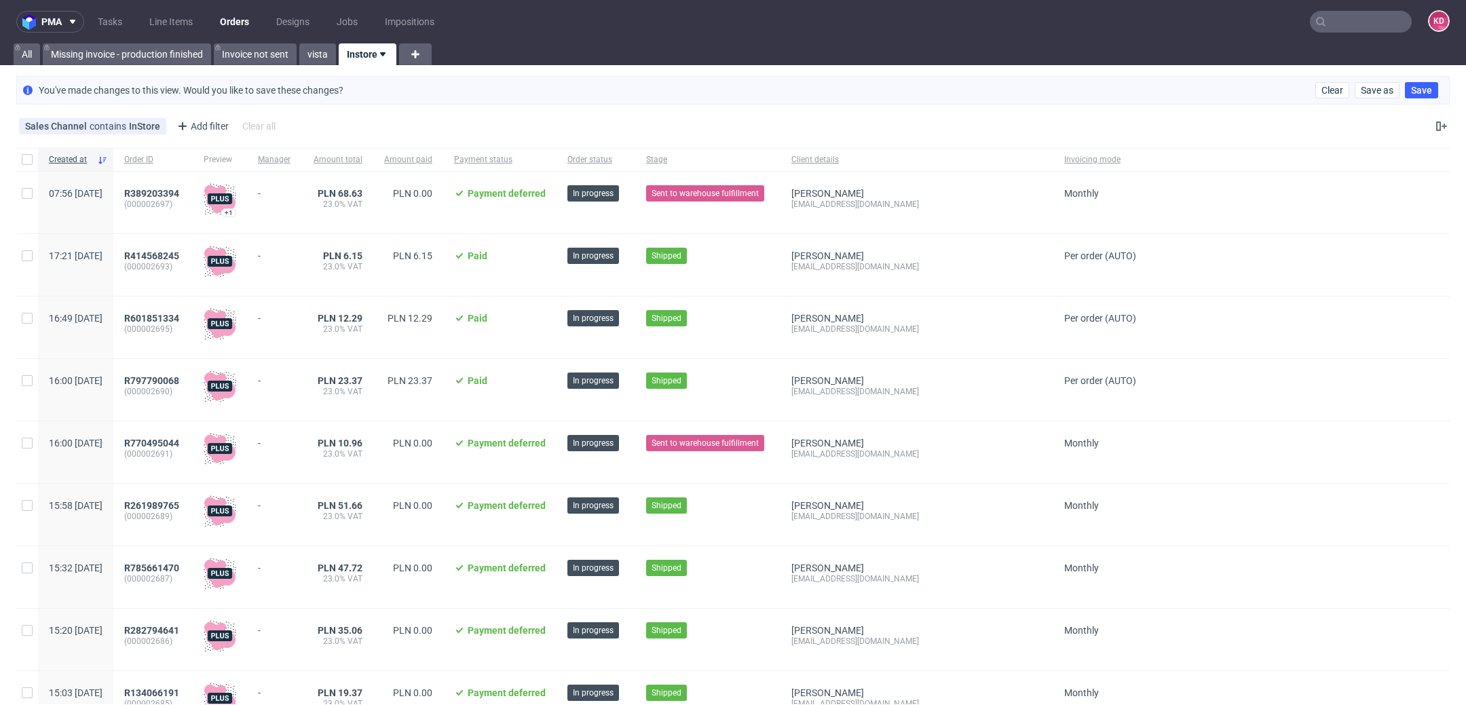
click at [1424, 92] on div "Clear Save as Save" at bounding box center [1380, 90] width 128 height 16
click at [1414, 88] on span "Save" at bounding box center [1421, 91] width 21 height 10
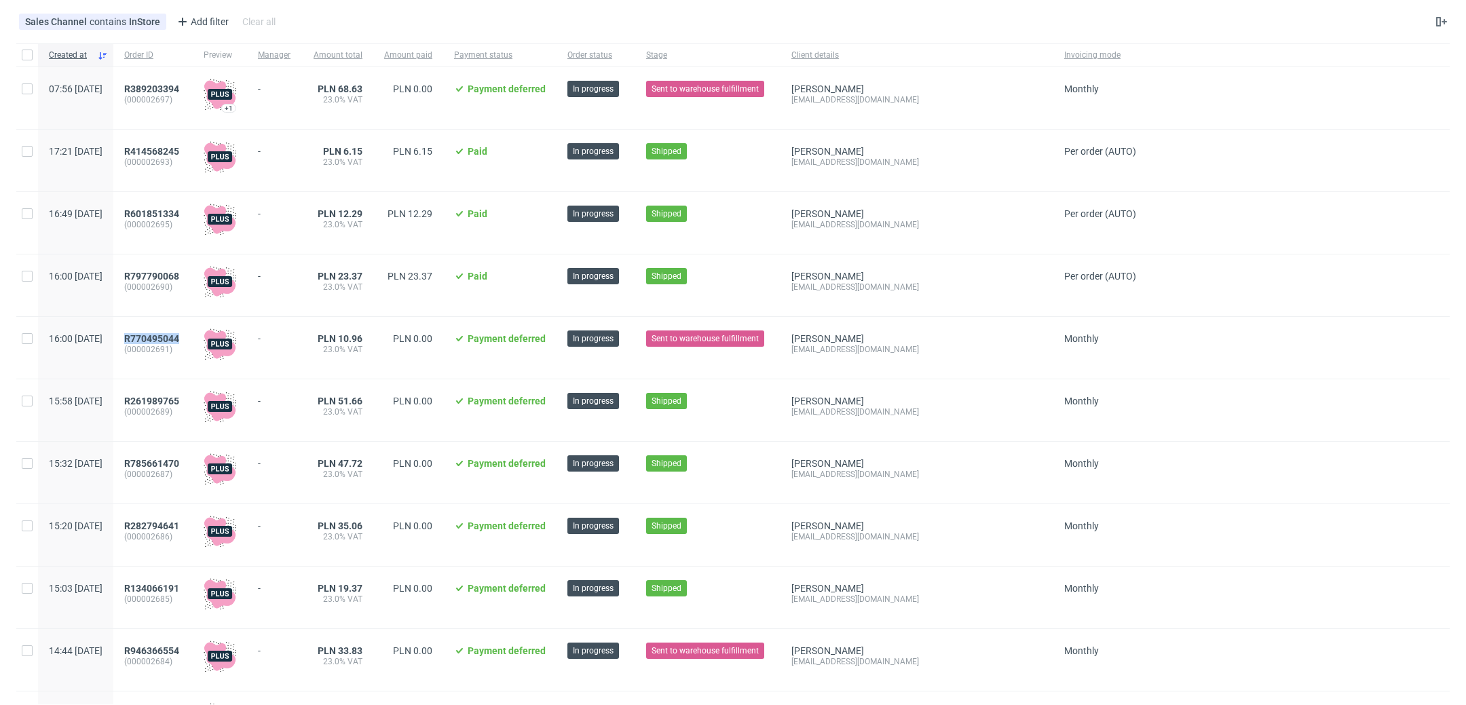
scroll to position [0, 0]
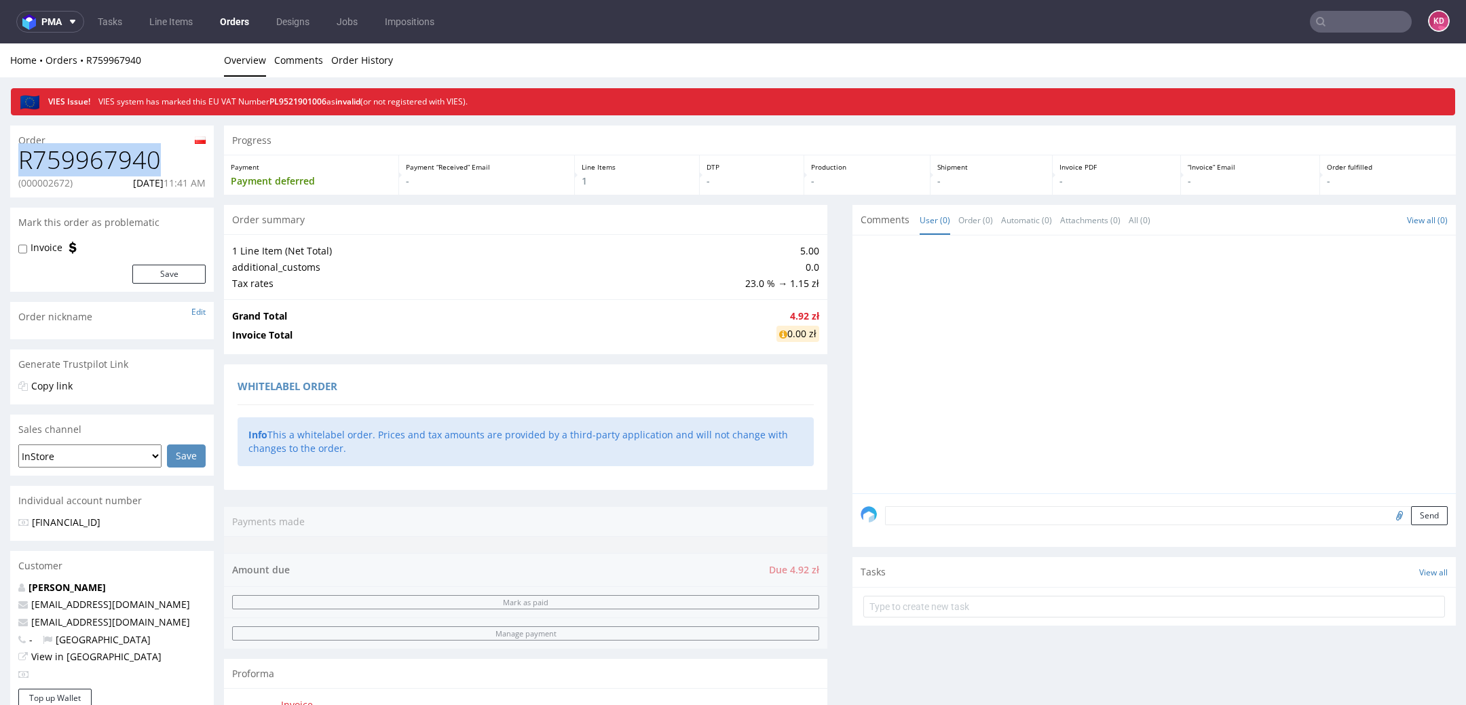
drag, startPoint x: 168, startPoint y: 157, endPoint x: 20, endPoint y: 160, distance: 148.0
click at [19, 160] on h1 "R759967940" at bounding box center [111, 160] width 187 height 27
copy h1 "R759967940"
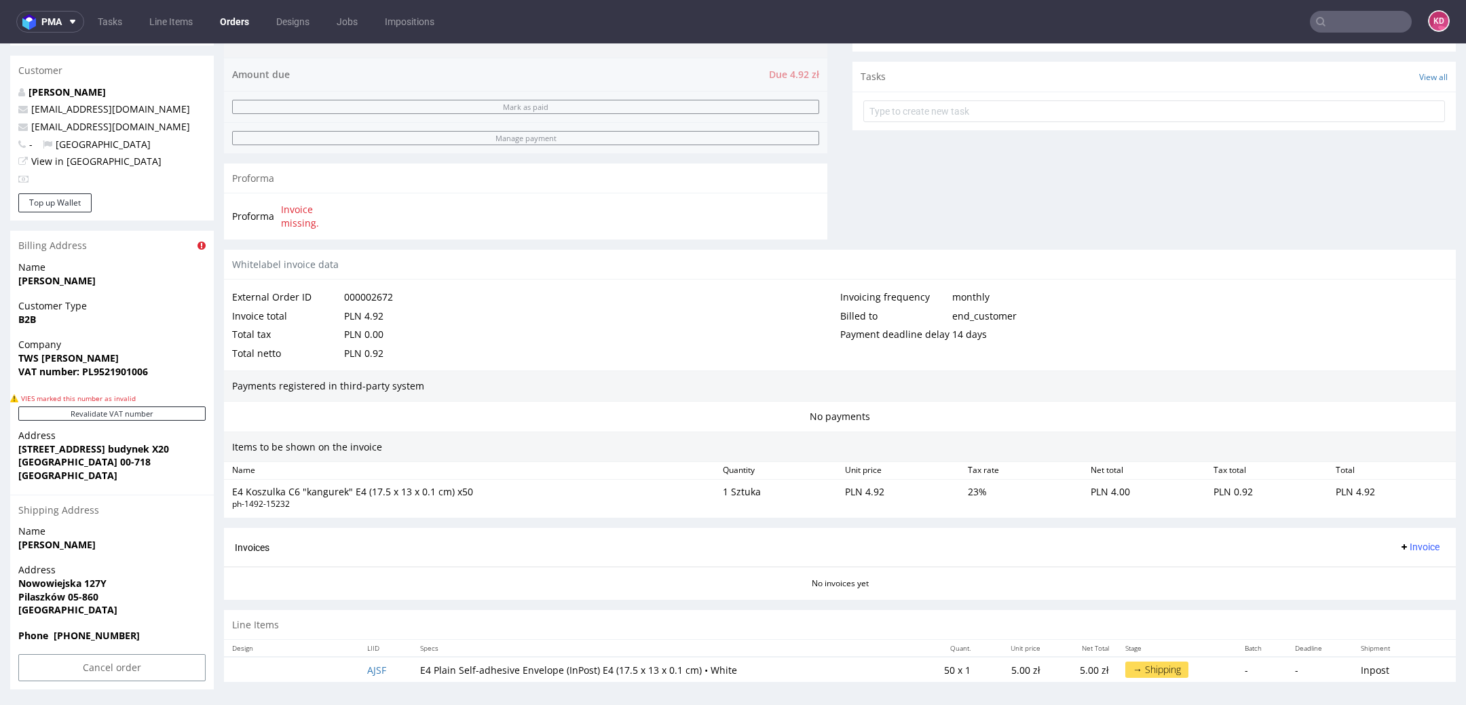
scroll to position [495, 0]
click at [405, 665] on td "AJSF" at bounding box center [385, 670] width 53 height 25
copy link "AJSF"
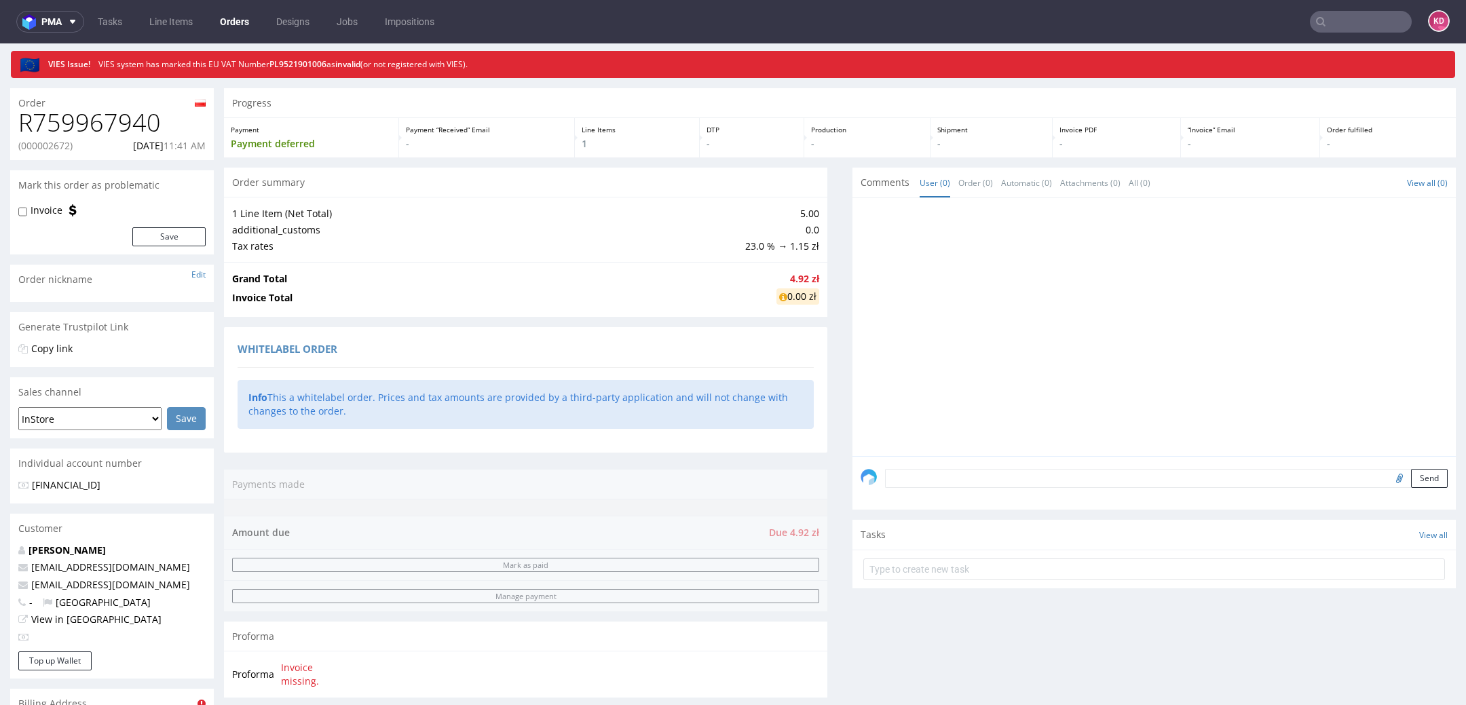
scroll to position [0, 0]
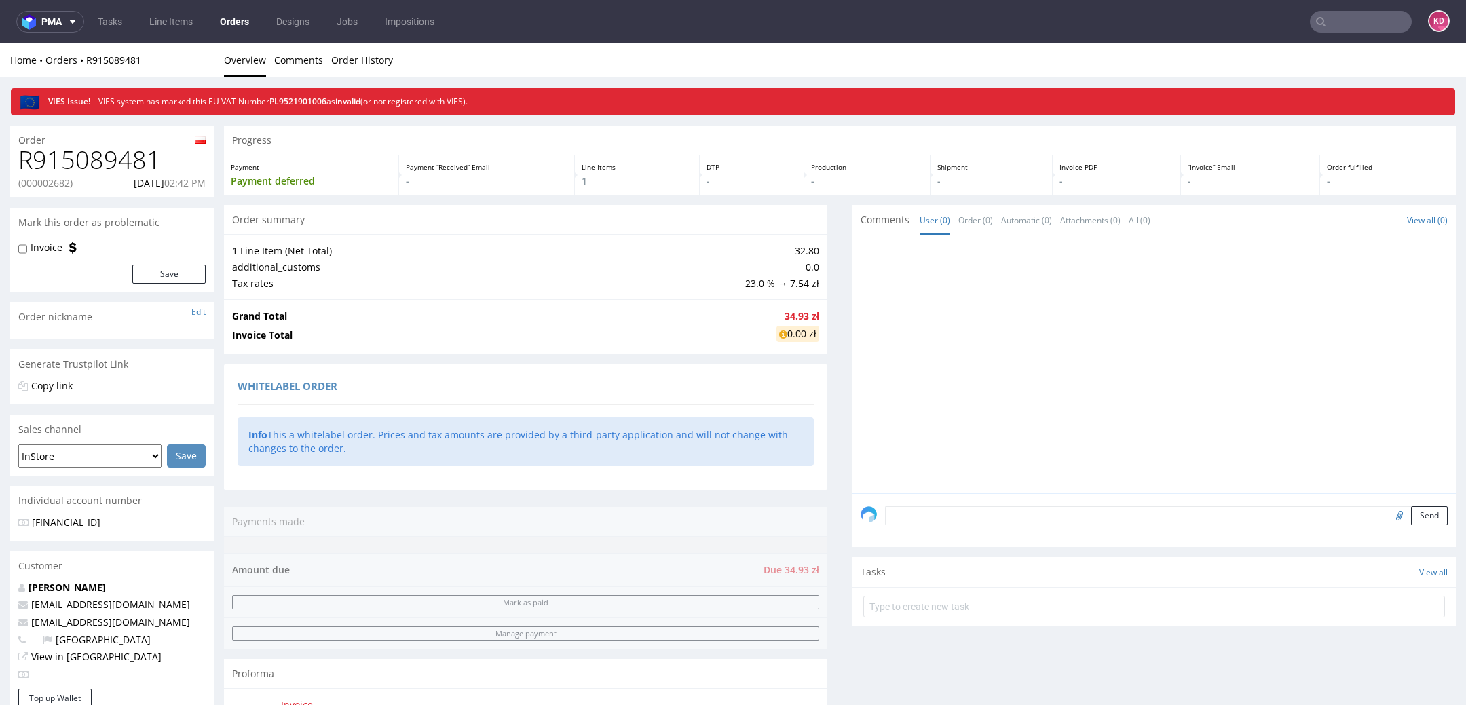
click at [51, 183] on p "(000002682)" at bounding box center [45, 184] width 54 height 14
drag, startPoint x: 168, startPoint y: 159, endPoint x: 23, endPoint y: 157, distance: 145.3
click at [23, 157] on h1 "R915089481" at bounding box center [111, 160] width 187 height 27
copy h1 "R915089481"
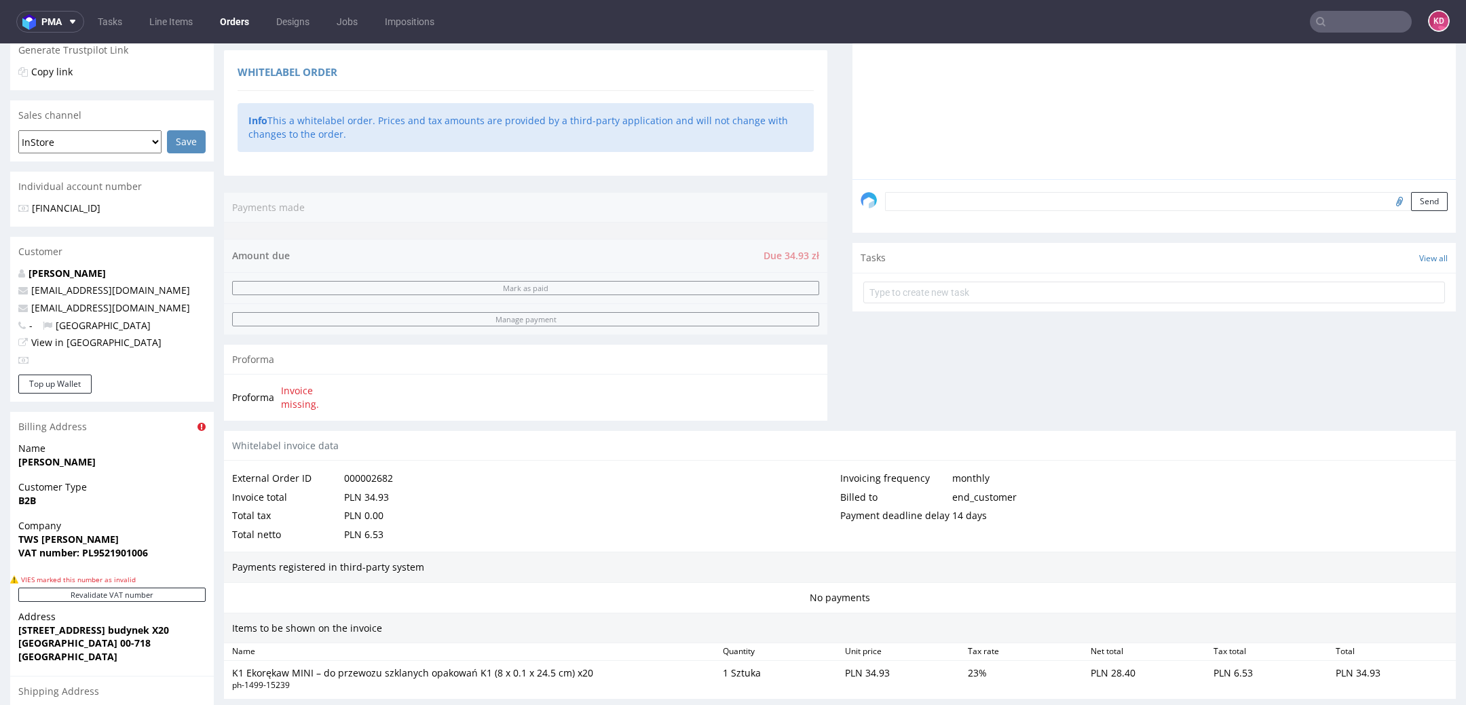
scroll to position [496, 0]
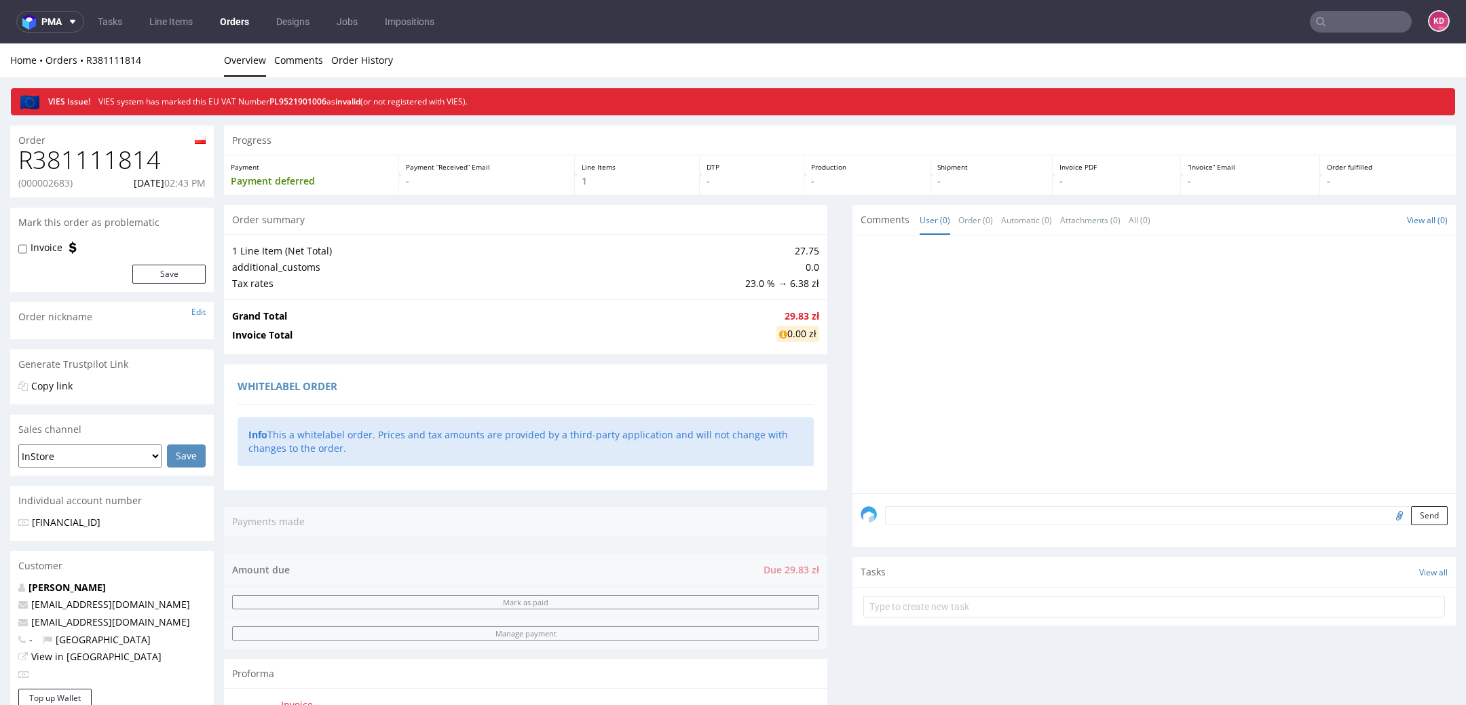
click at [130, 164] on h1 "R381111814" at bounding box center [111, 160] width 187 height 27
click at [128, 164] on h1 "R381111814" at bounding box center [111, 160] width 187 height 27
click at [127, 164] on h1 "R381111814" at bounding box center [111, 160] width 187 height 27
copy h1 "R381111814"
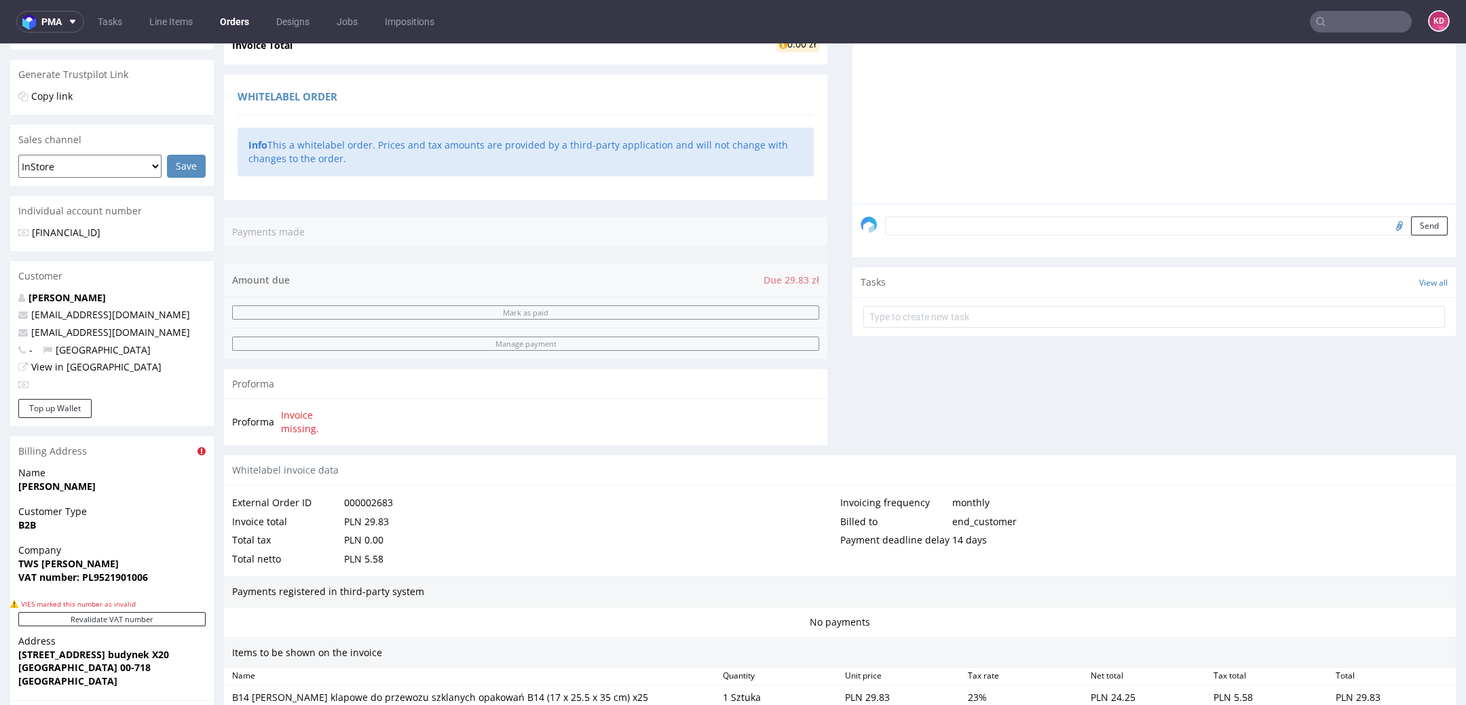
scroll to position [496, 0]
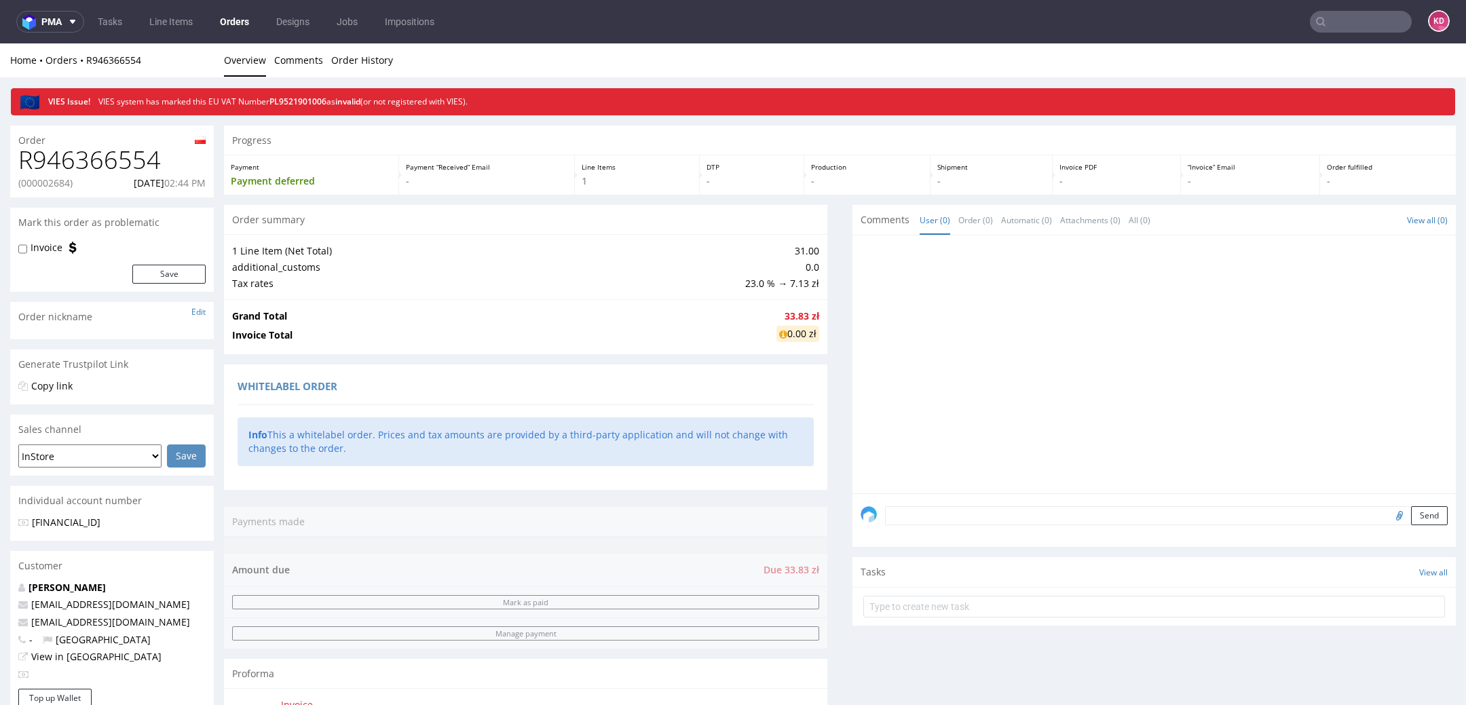
click at [93, 161] on h1 "R946366554" at bounding box center [111, 160] width 187 height 27
click at [92, 161] on h1 "R946366554" at bounding box center [111, 160] width 187 height 27
copy h1 "R946366554"
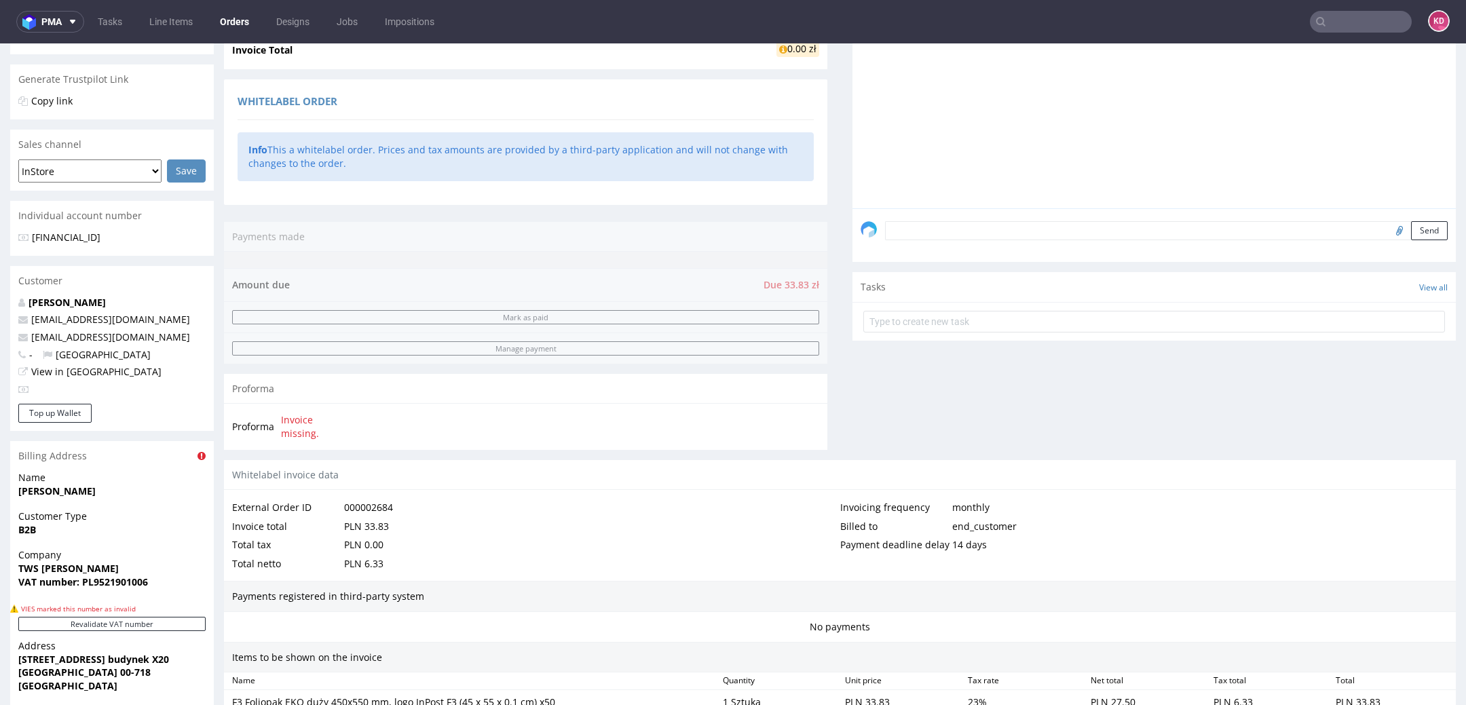
scroll to position [496, 0]
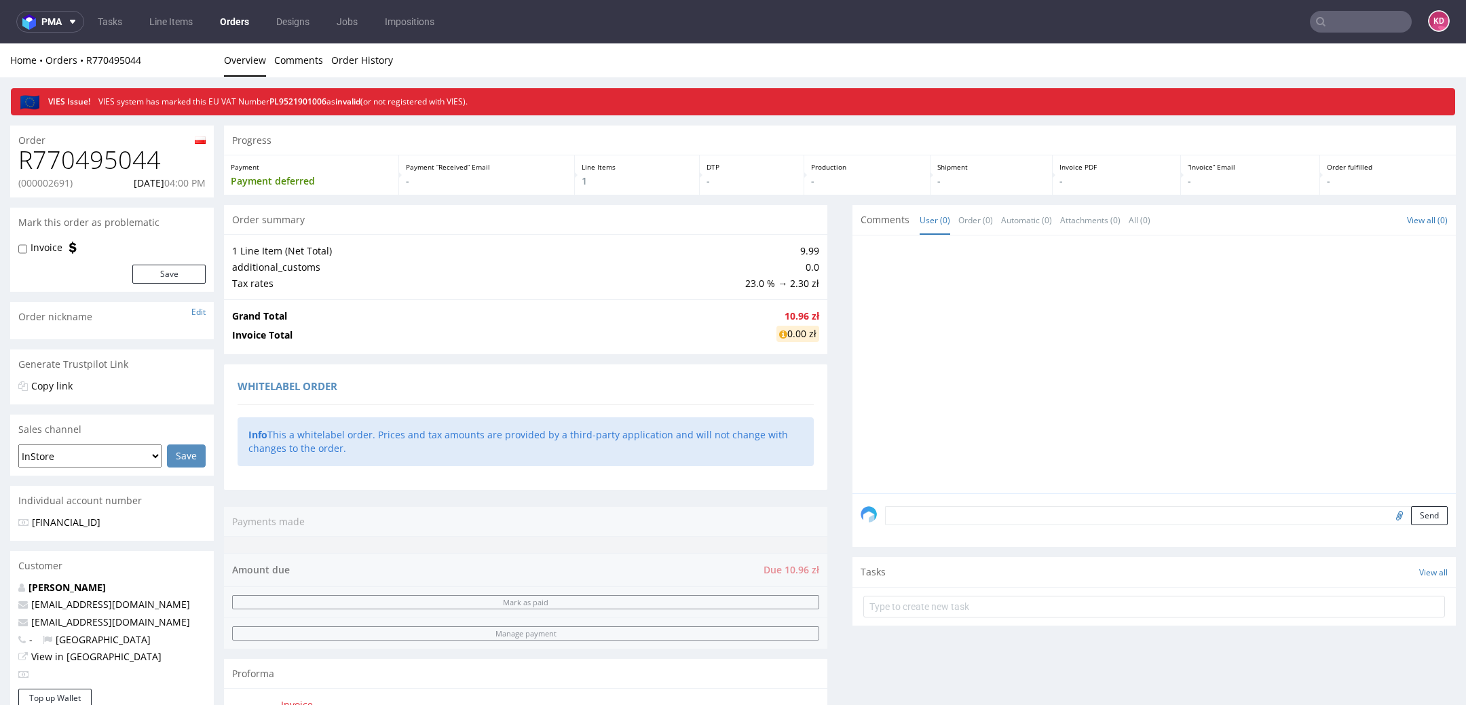
click at [157, 175] on div "R770495044 (000002691) [DATE] 04:00 PM" at bounding box center [112, 172] width 204 height 51
click at [157, 175] on div "R770495044 (000002691) 10.09.2025 04:00 PM" at bounding box center [112, 172] width 204 height 51
click at [143, 158] on h1 "R770495044" at bounding box center [111, 160] width 187 height 27
copy h1 "R770495044"
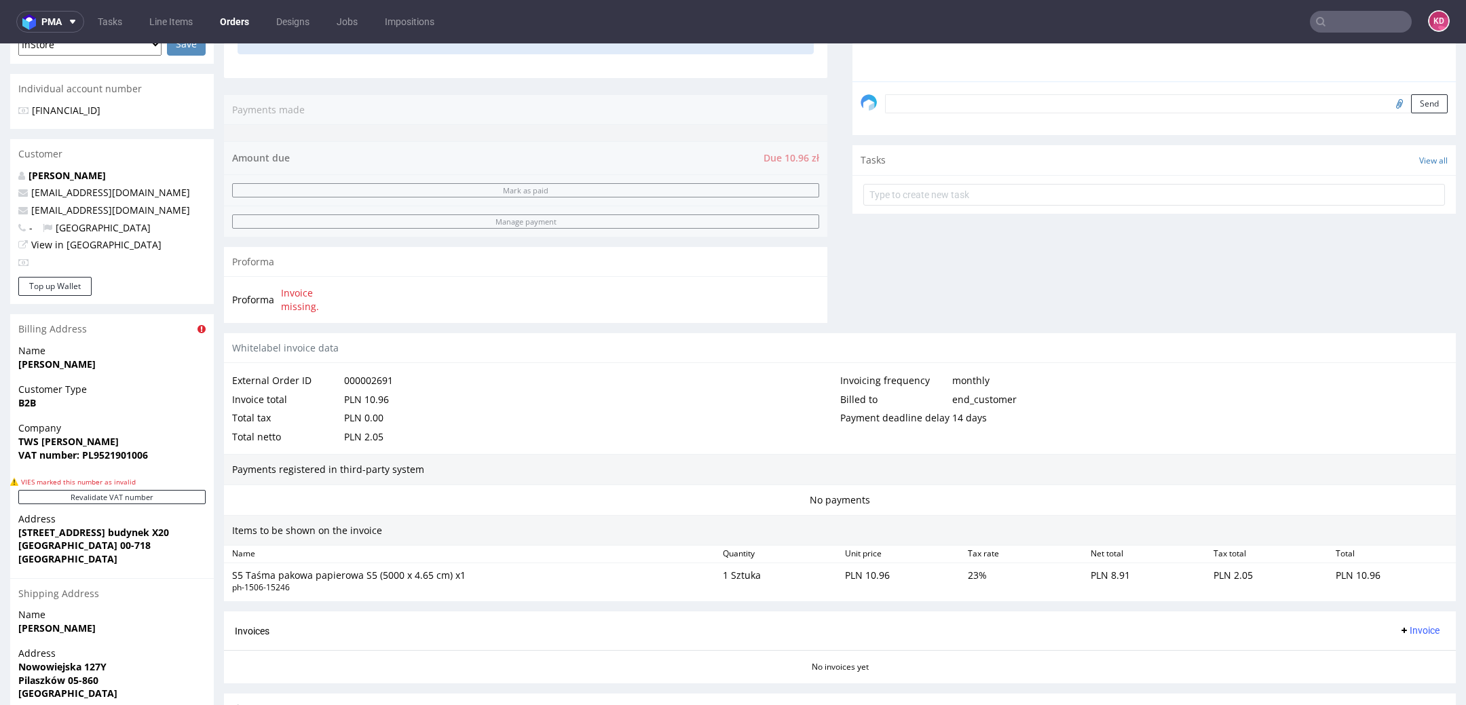
scroll to position [496, 0]
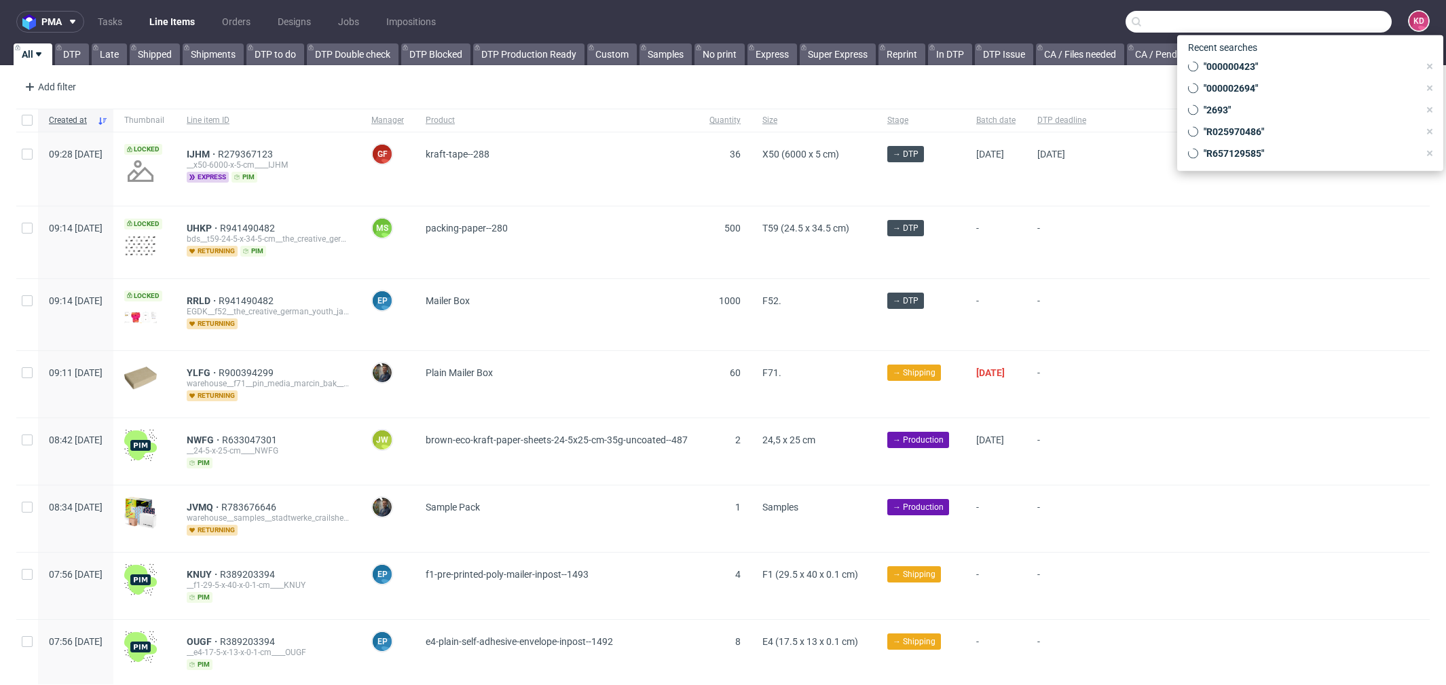
click at [1339, 29] on input "text" at bounding box center [1259, 22] width 266 height 22
paste input "R168445399"
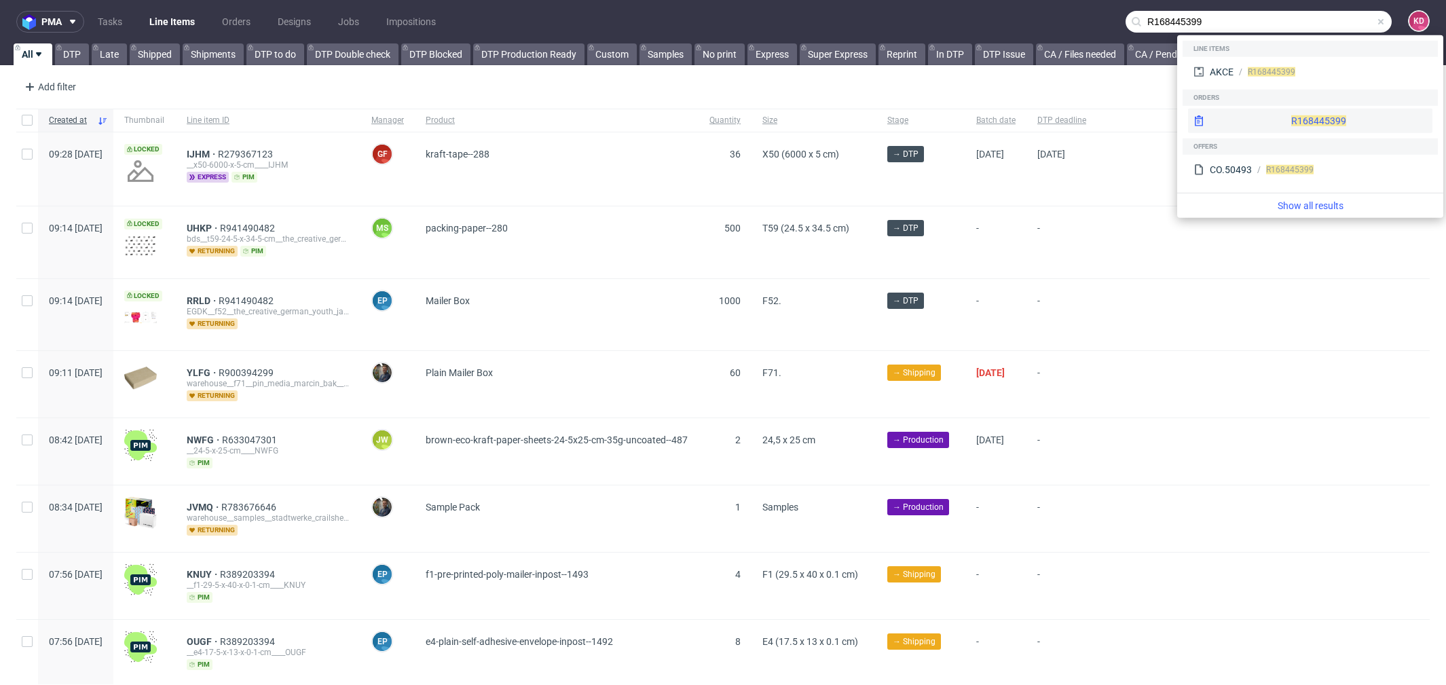
type input "R168445399"
click at [1267, 121] on div "R168445399" at bounding box center [1310, 121] width 244 height 24
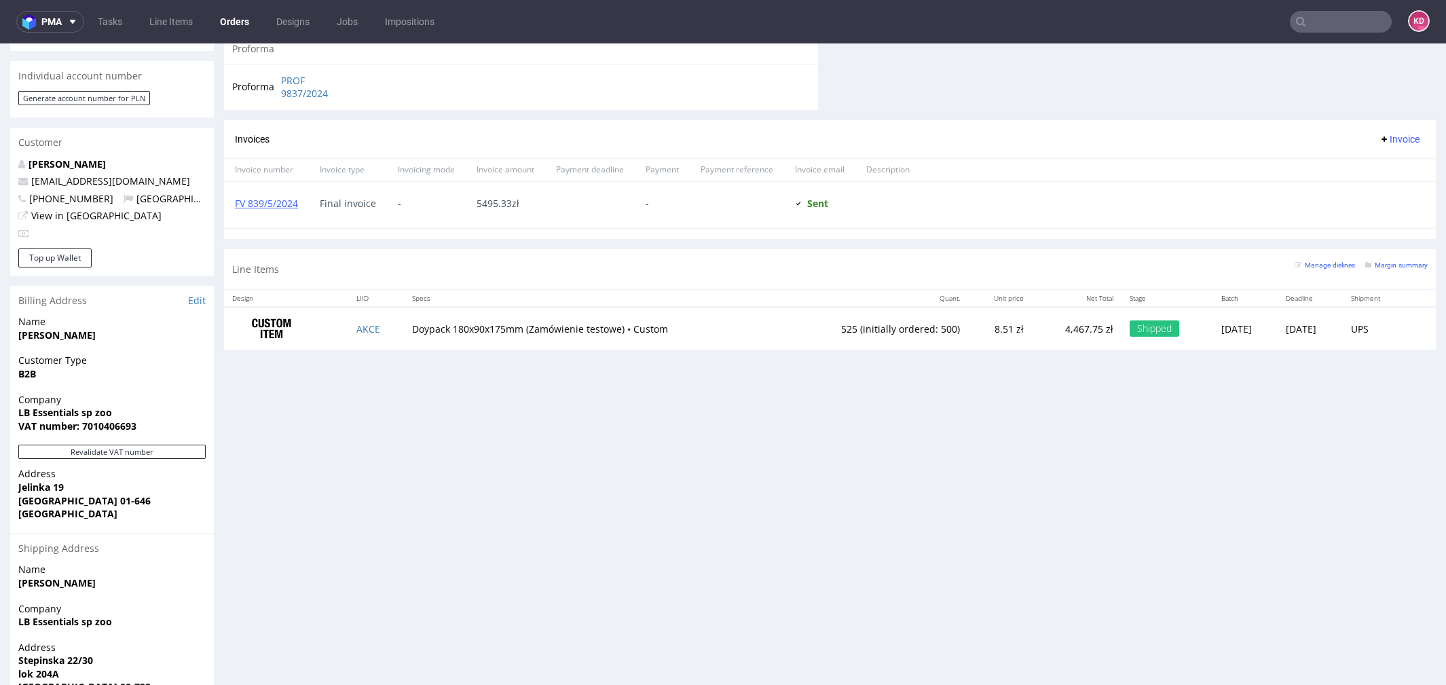
scroll to position [595, 0]
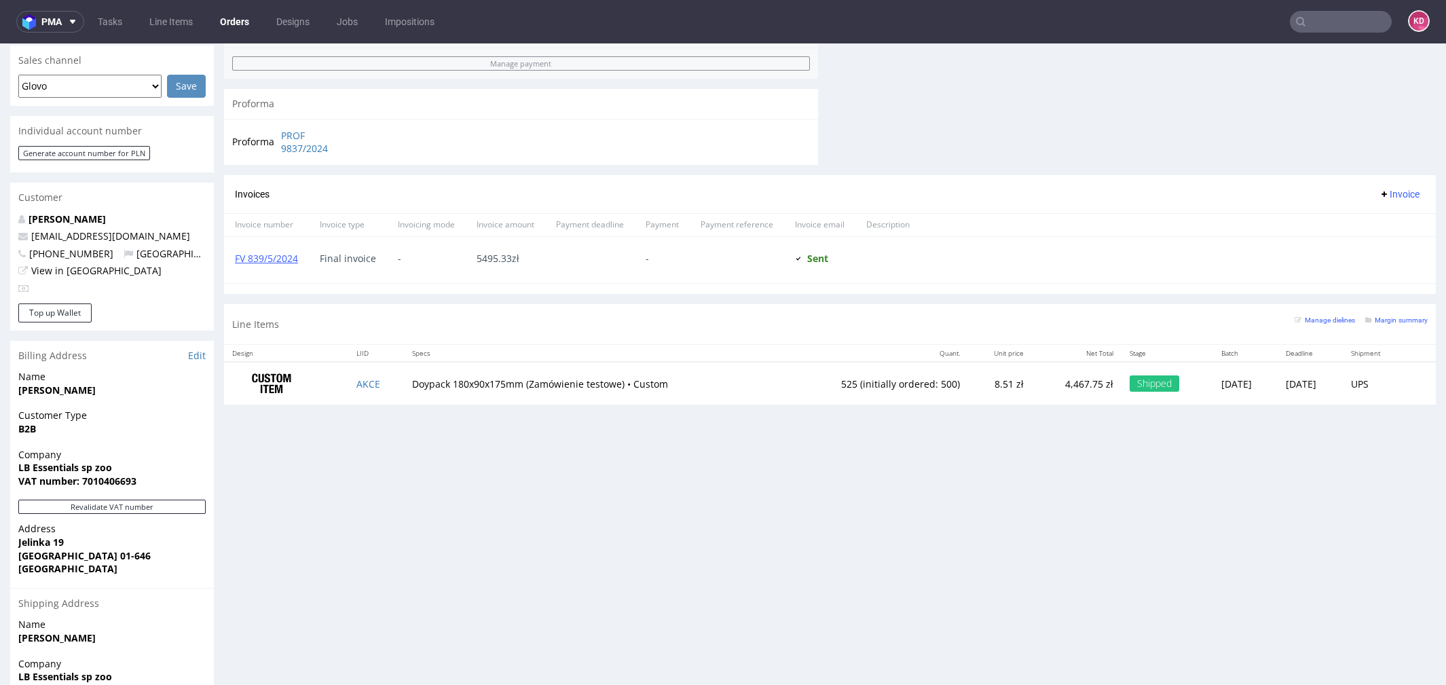
click at [1304, 32] on input "text" at bounding box center [1341, 22] width 102 height 22
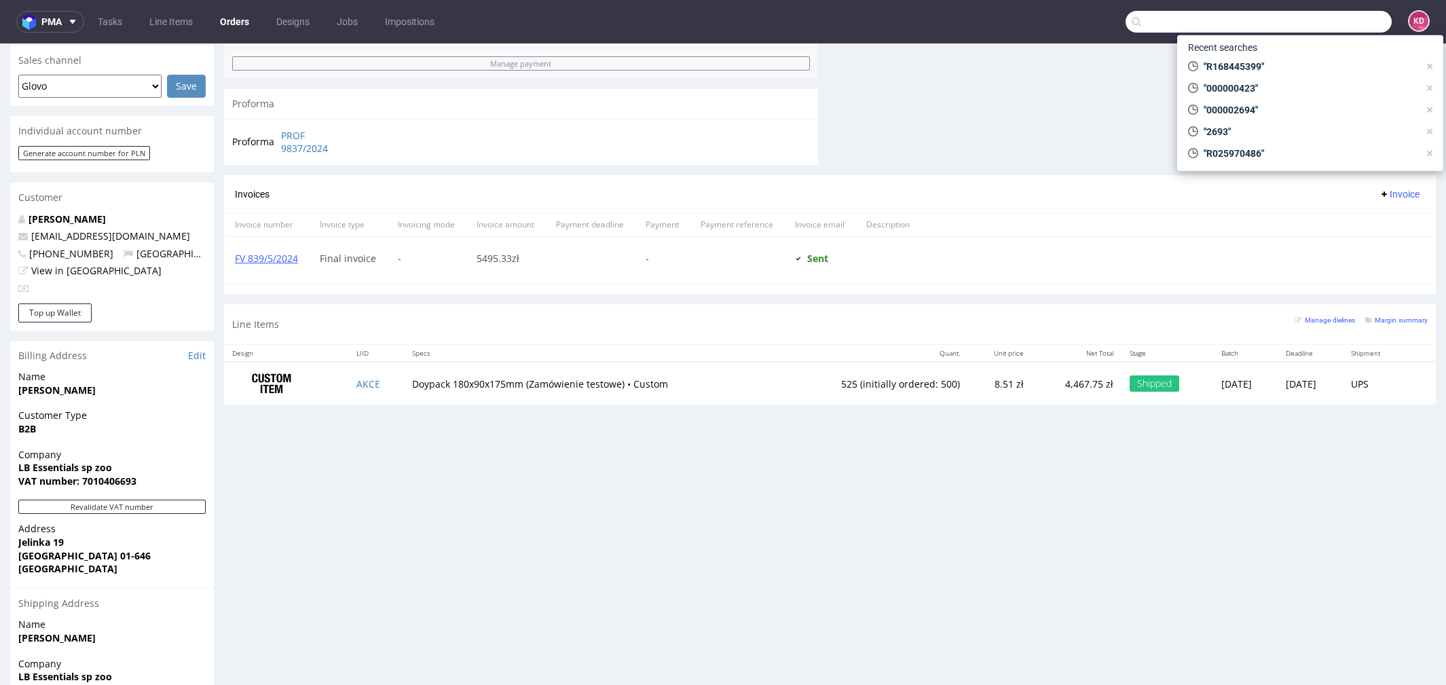
paste input "R554784688"
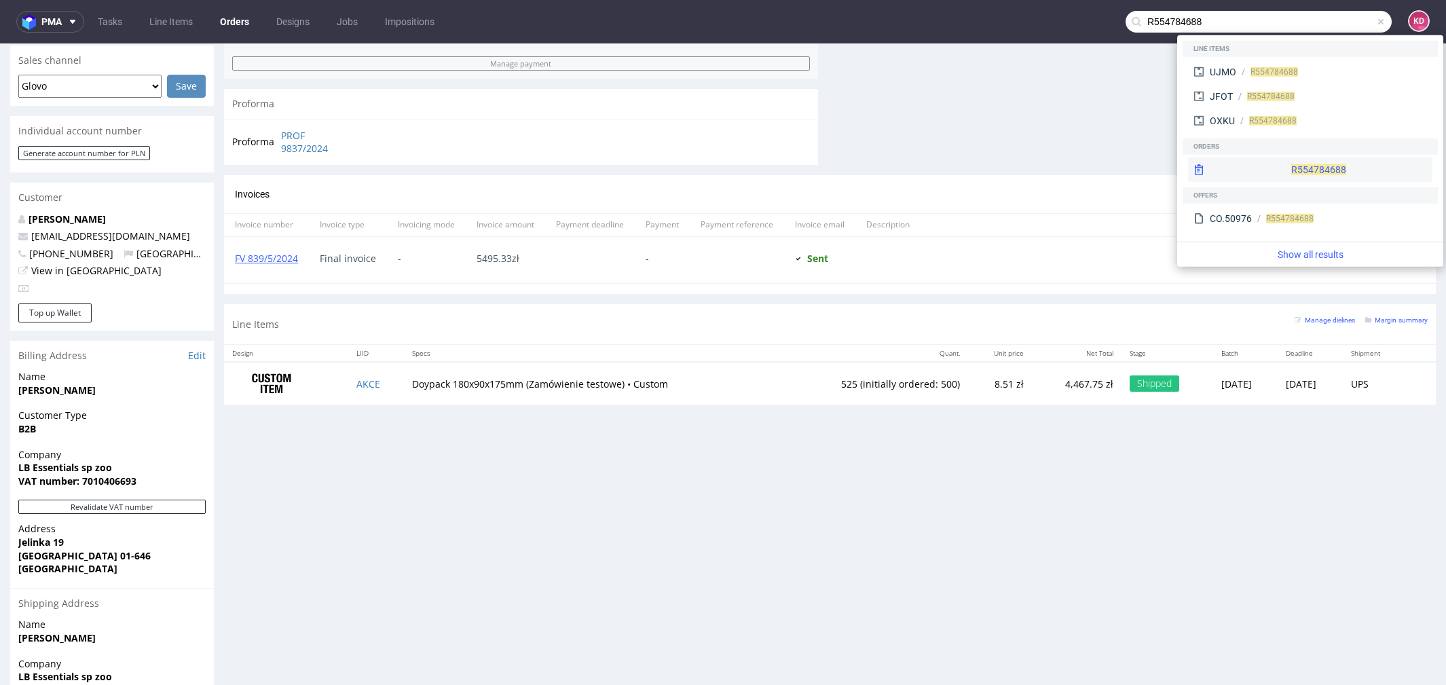
type input "R554784688"
click at [1291, 168] on span "R554784688" at bounding box center [1318, 169] width 55 height 11
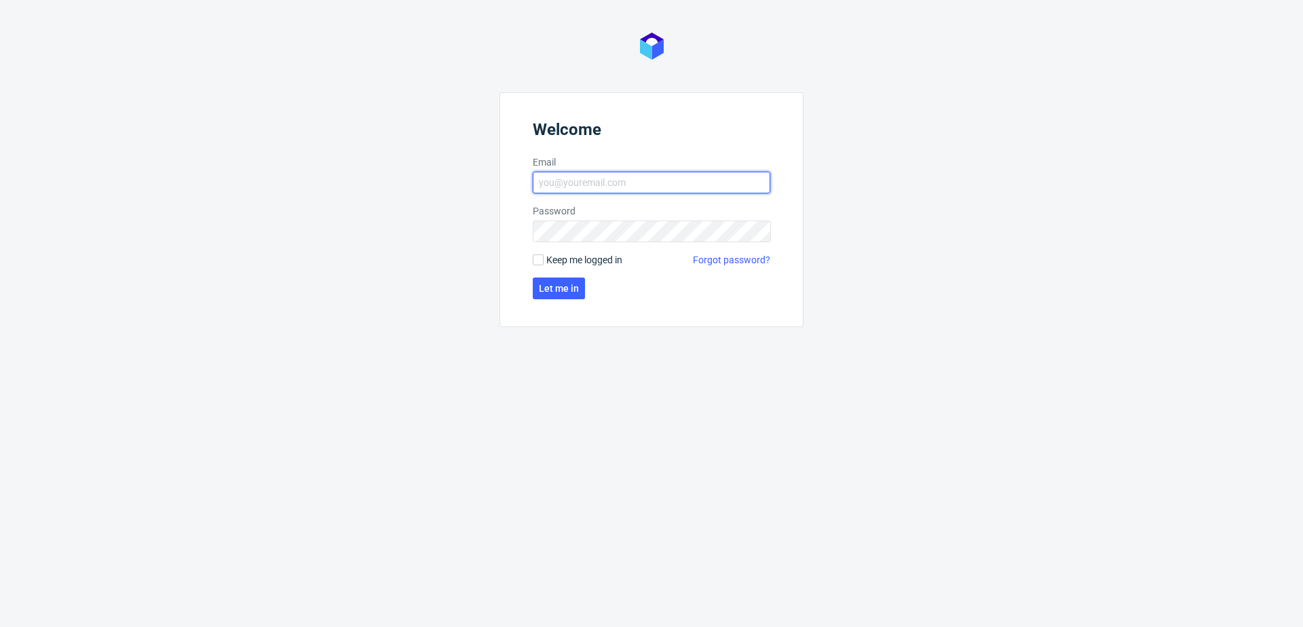
click at [591, 186] on input "Email" at bounding box center [652, 183] width 238 height 22
type input "[PERSON_NAME][EMAIL_ADDRESS][PERSON_NAME][DOMAIN_NAME]"
click button "Let me in" at bounding box center [559, 289] width 52 height 22
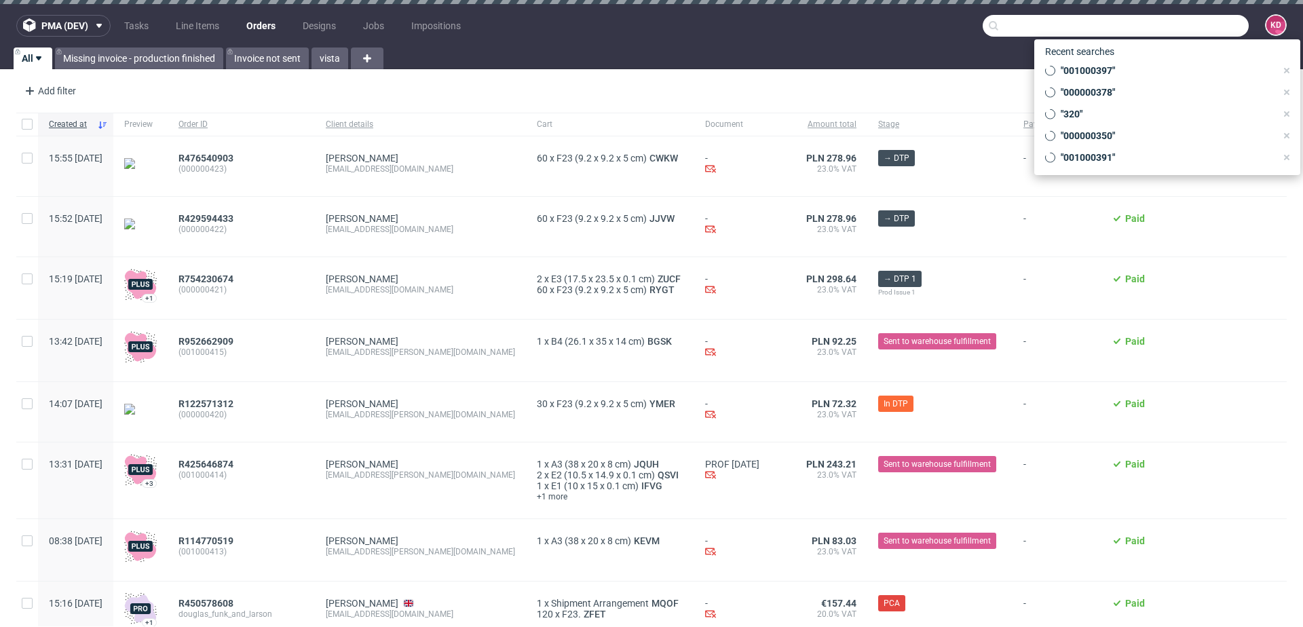
click at [1170, 26] on input "text" at bounding box center [1116, 26] width 266 height 22
paste input "000002694"
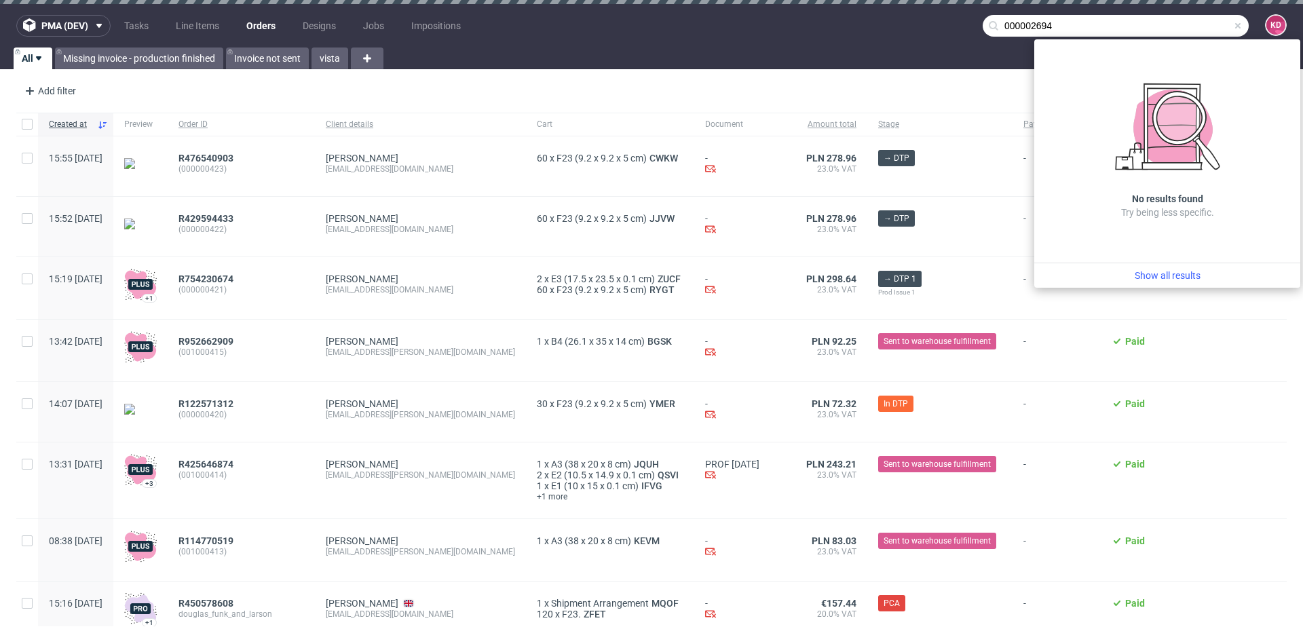
type input "000002694"
click at [746, 24] on nav "pma (dev) Tasks Line Items Orders Designs Jobs Impositions 000002694 KD" at bounding box center [651, 25] width 1303 height 43
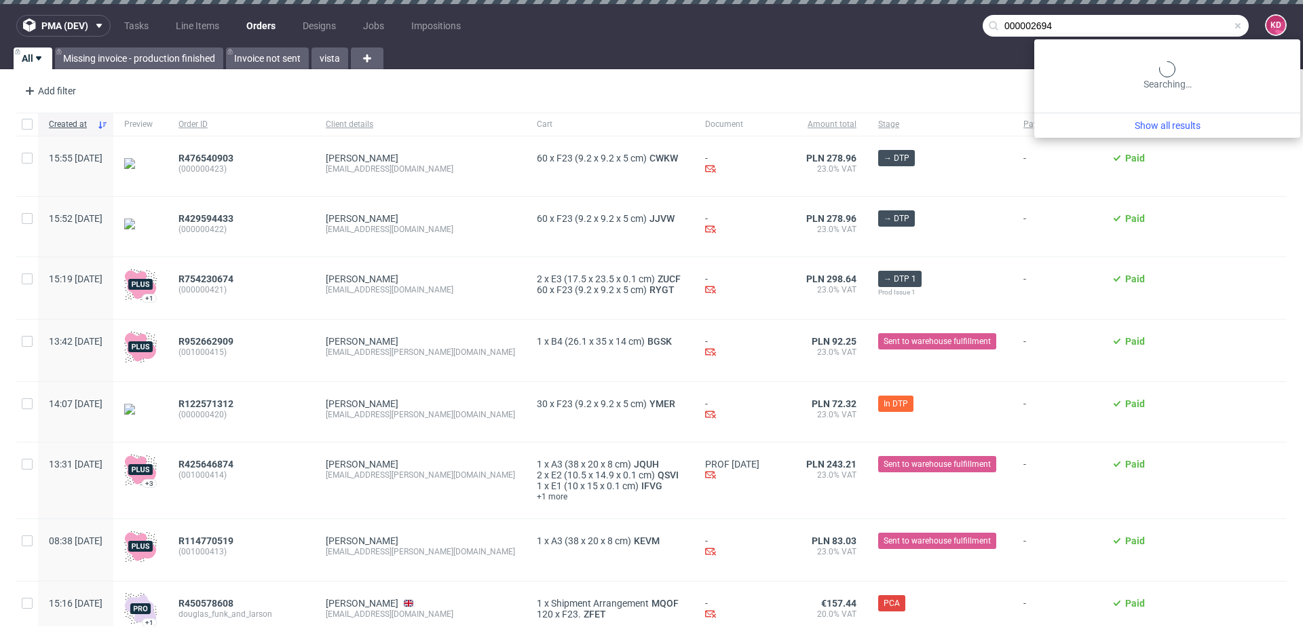
click at [1173, 31] on input "000002694" at bounding box center [1116, 26] width 266 height 22
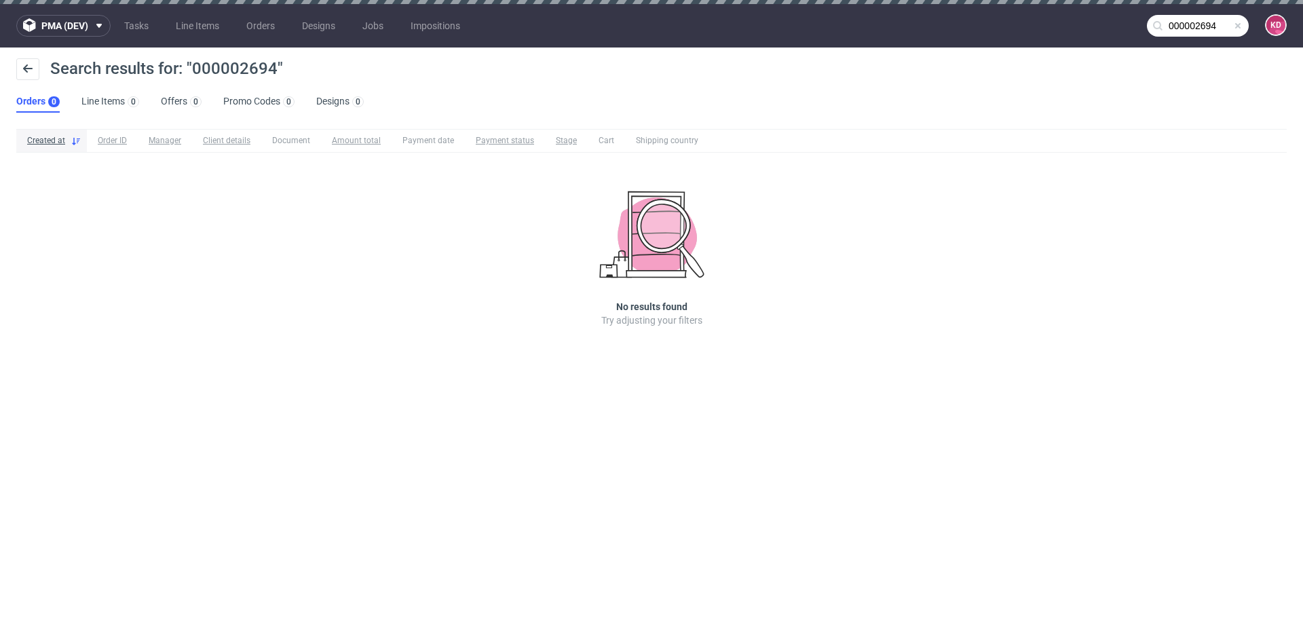
click at [1182, 33] on input "000002694" at bounding box center [1198, 26] width 102 height 22
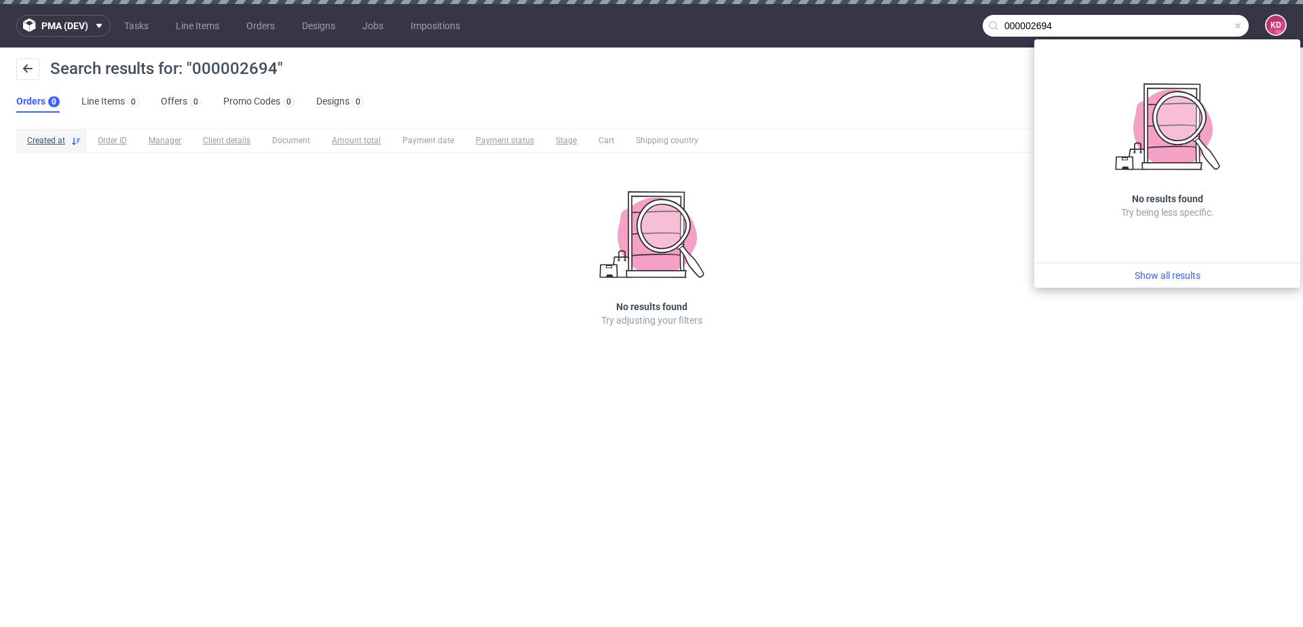
click at [1039, 18] on input "000002694" at bounding box center [1116, 26] width 266 height 22
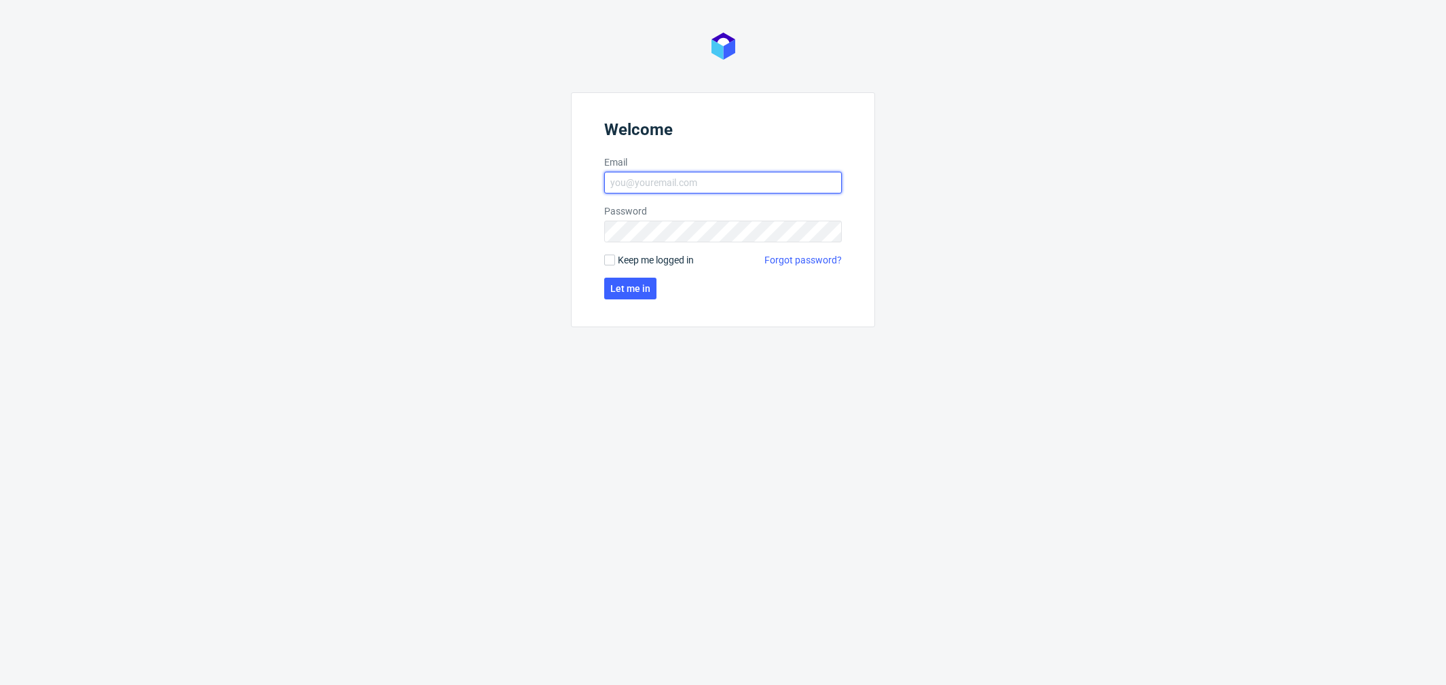
click at [665, 180] on input "Email" at bounding box center [723, 183] width 238 height 22
type input "[PERSON_NAME][EMAIL_ADDRESS][PERSON_NAME][DOMAIN_NAME]"
click button "Let me in" at bounding box center [630, 289] width 52 height 22
